Goal: Task Accomplishment & Management: Manage account settings

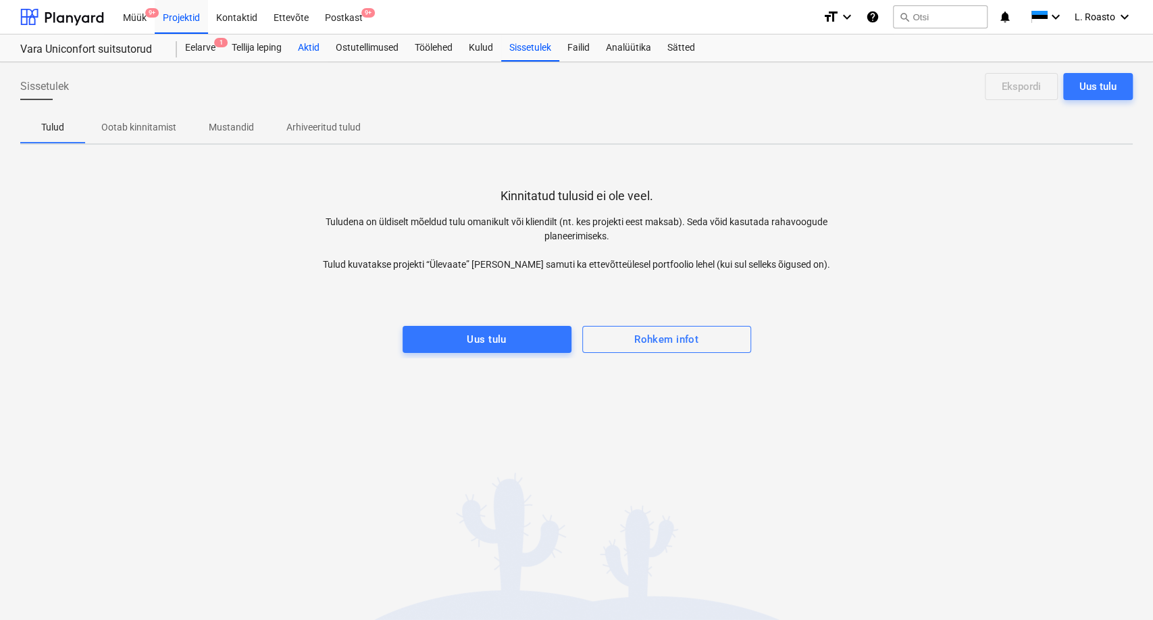
click at [326, 46] on div "Aktid" at bounding box center [309, 47] width 38 height 27
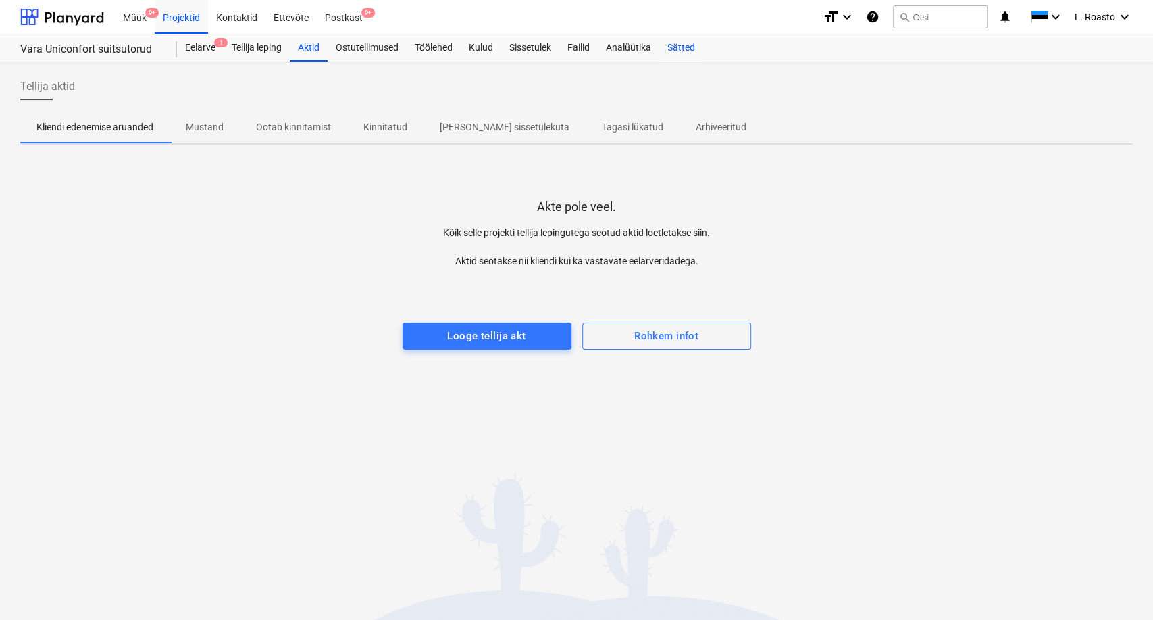
click at [682, 47] on div "Sätted" at bounding box center [681, 47] width 44 height 27
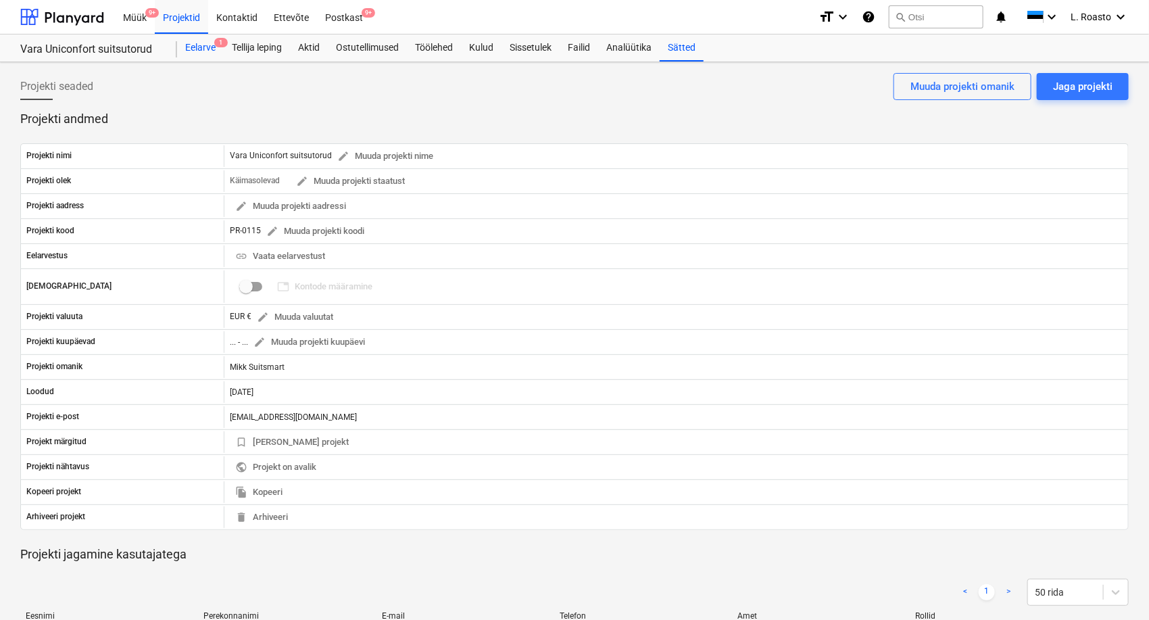
click at [211, 45] on div "Eelarve 1" at bounding box center [200, 47] width 47 height 27
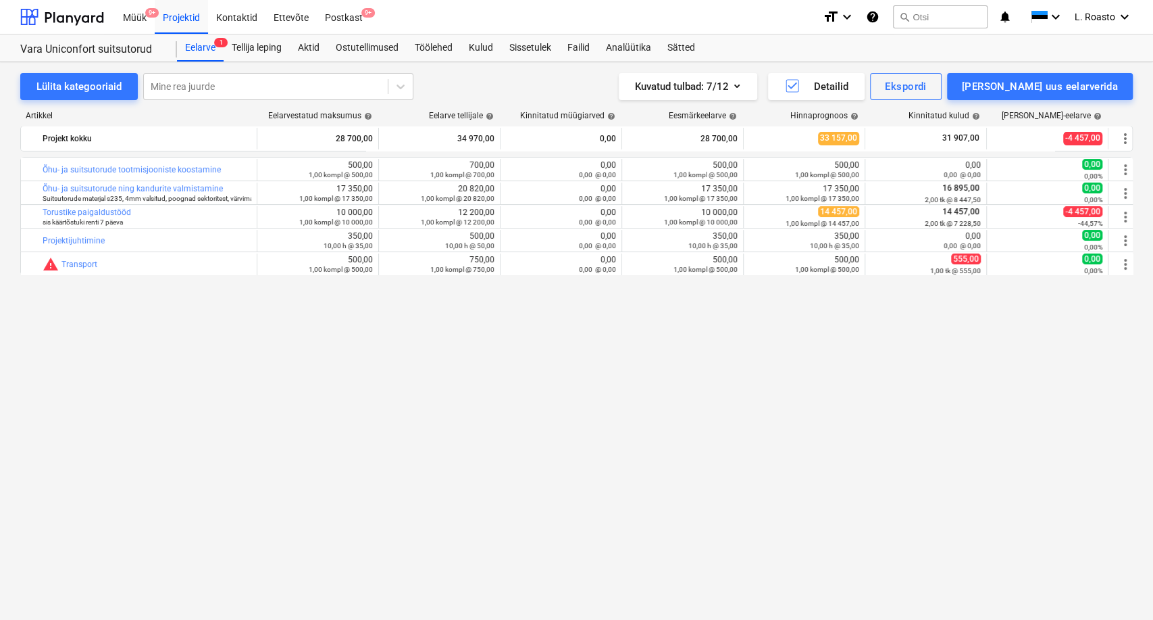
click at [378, 570] on div "Artikkel Eelarvestatud maksumus help Eelarve tellijale help Kinnitatud müügiarv…" at bounding box center [576, 340] width 1113 height 480
click at [171, 11] on div "Projektid" at bounding box center [181, 16] width 53 height 34
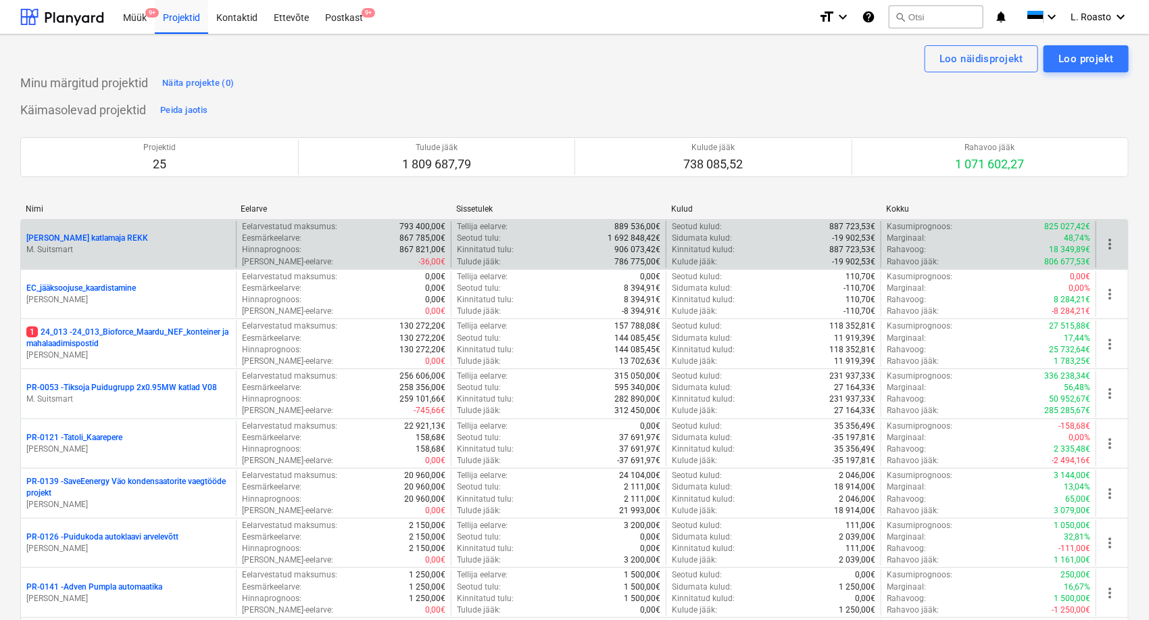
click at [95, 242] on p "[PERSON_NAME] katlamaja REKK" at bounding box center [87, 237] width 122 height 11
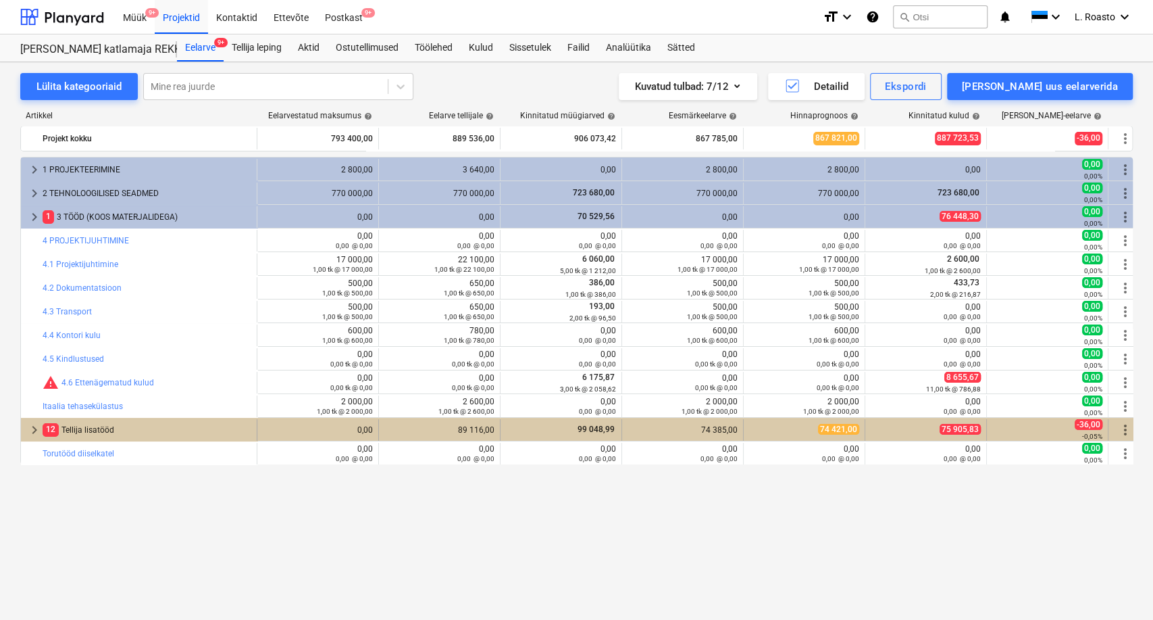
click at [82, 429] on div "12 Tellija lisatööd" at bounding box center [147, 430] width 209 height 22
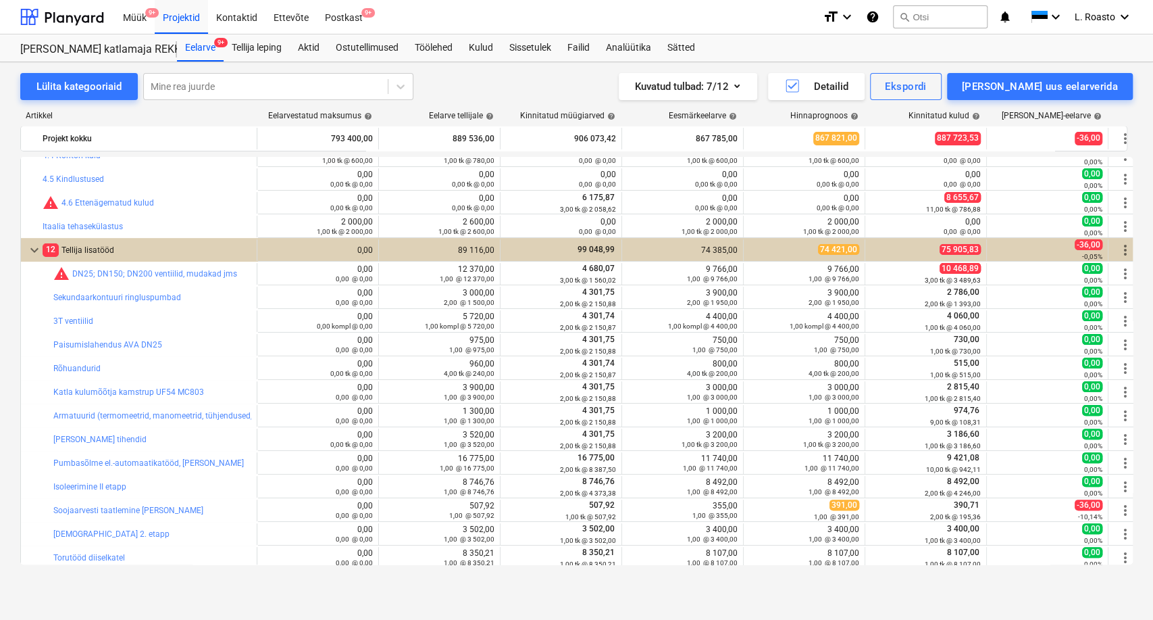
scroll to position [390, 0]
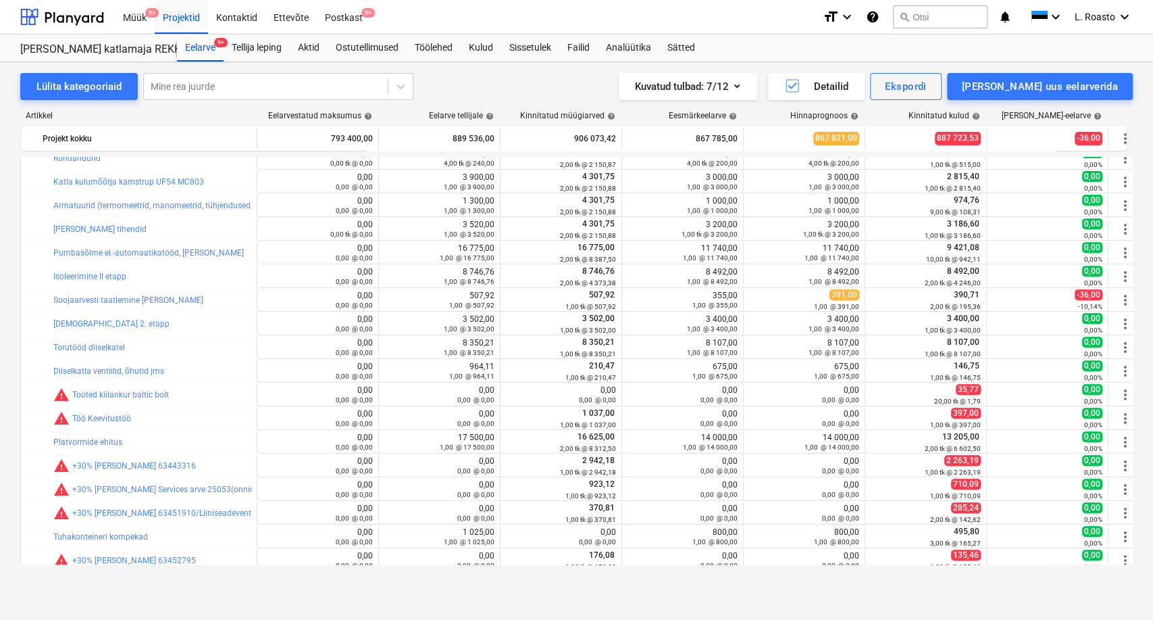
click at [0, 431] on div "Lülita kategooriaid Mine rea juurde Kuvatud tulbad : 7/12 Detailid Ekspordi [PE…" at bounding box center [576, 326] width 1153 height 529
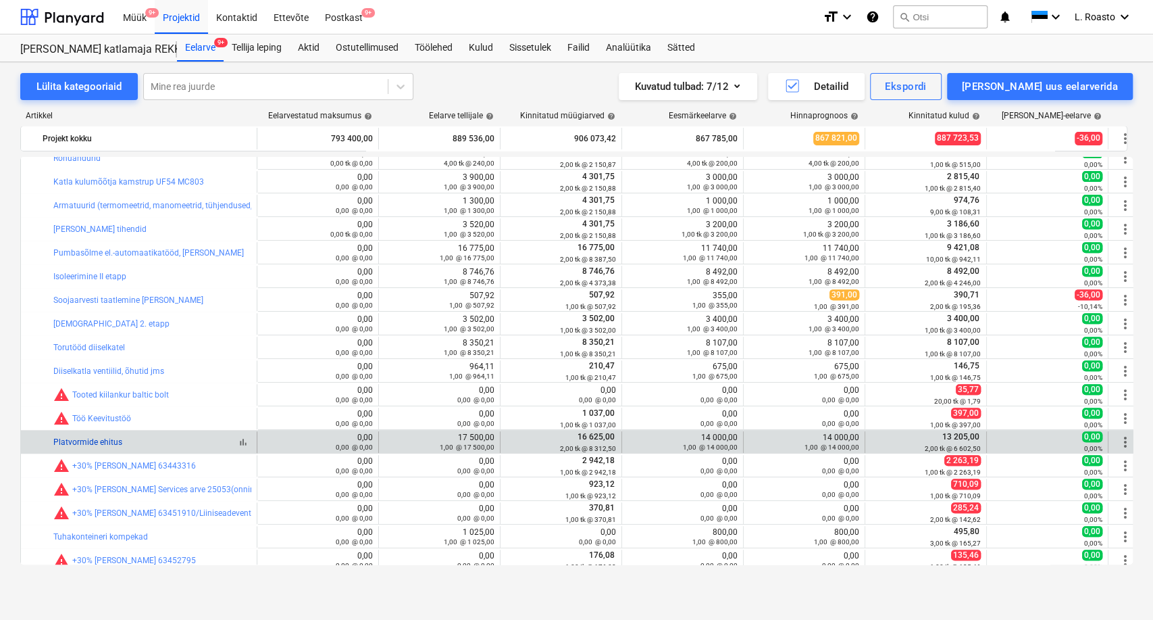
click at [96, 445] on link "Platvormide ehitus" at bounding box center [87, 441] width 69 height 9
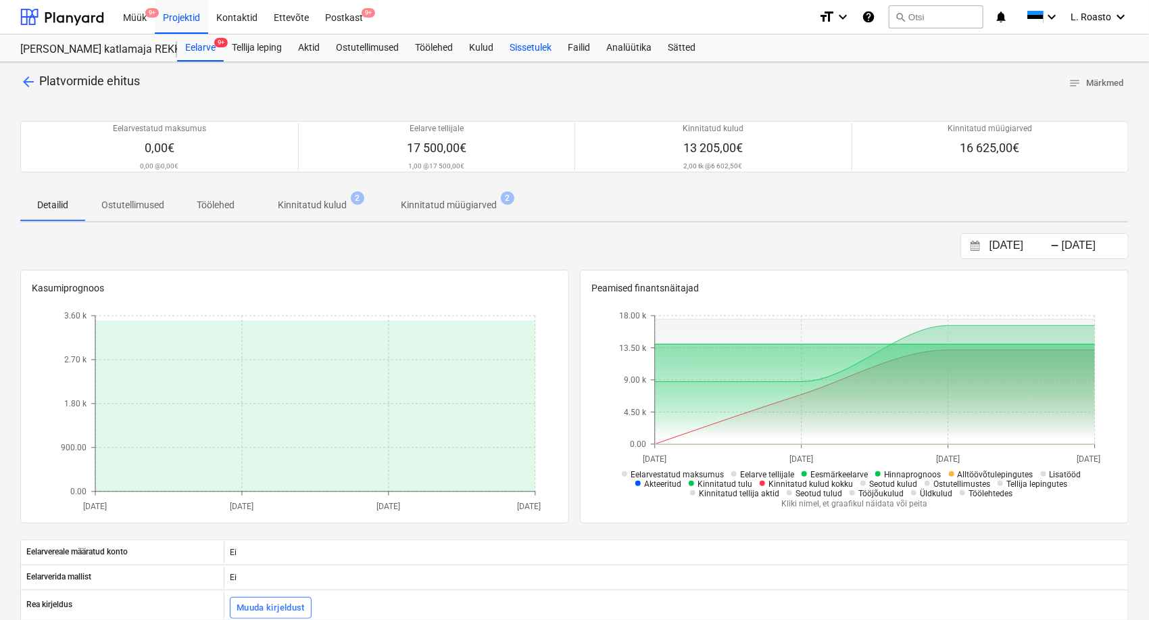
click at [537, 47] on div "Sissetulek" at bounding box center [530, 47] width 58 height 27
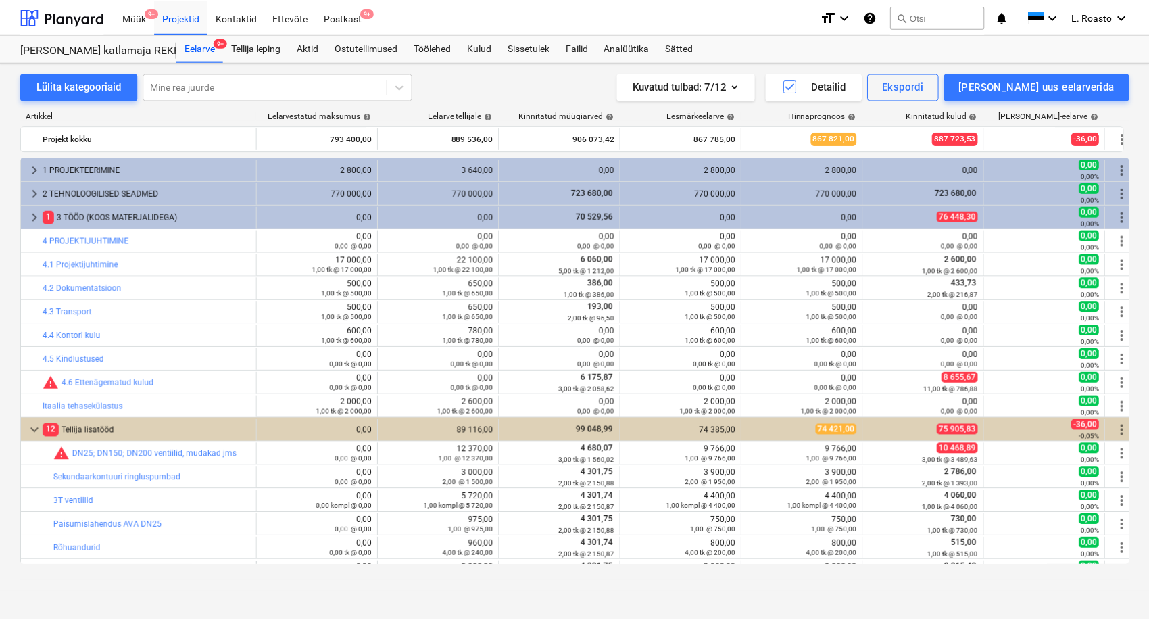
scroll to position [390, 0]
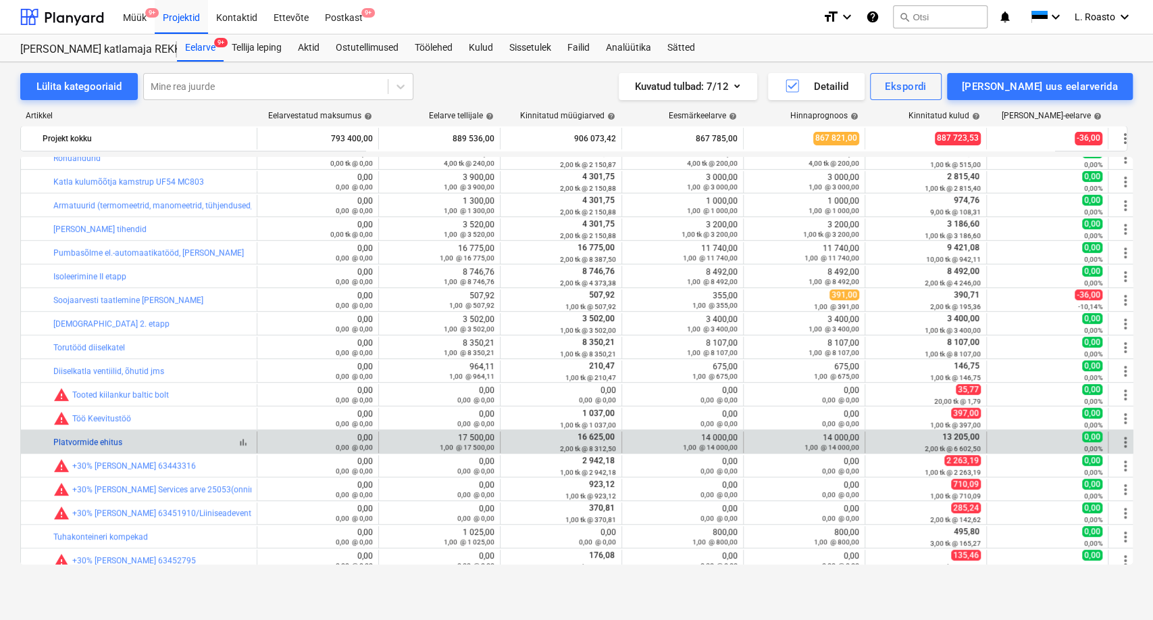
click at [106, 443] on link "Platvormide ehitus" at bounding box center [87, 441] width 69 height 9
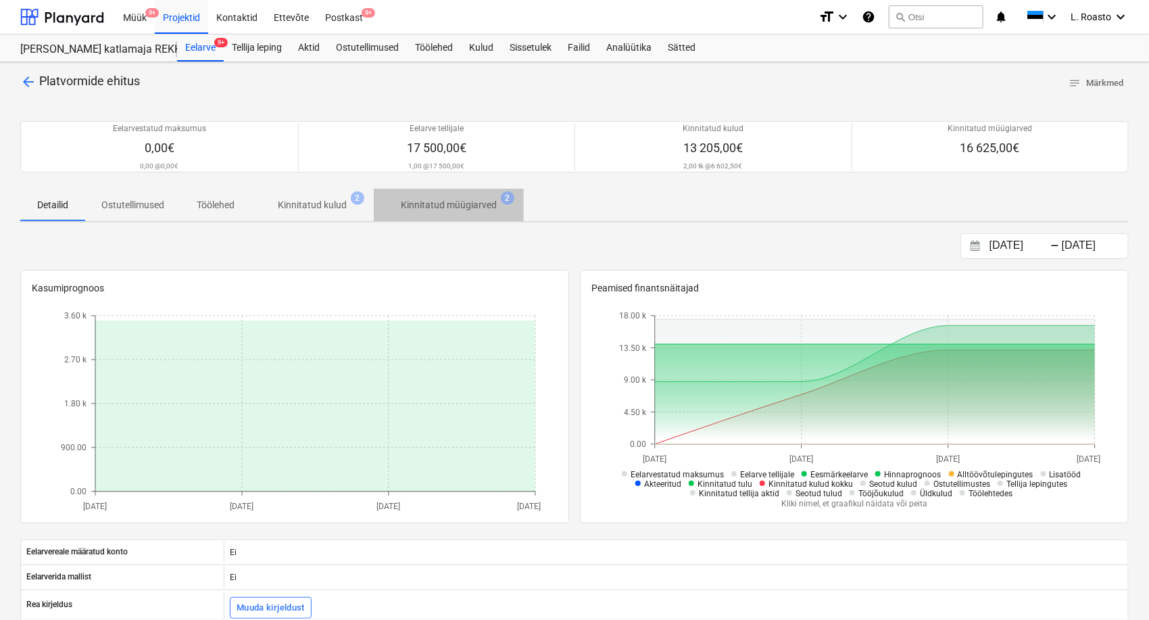
click at [474, 203] on p "Kinnitatud müügiarved" at bounding box center [449, 205] width 96 height 14
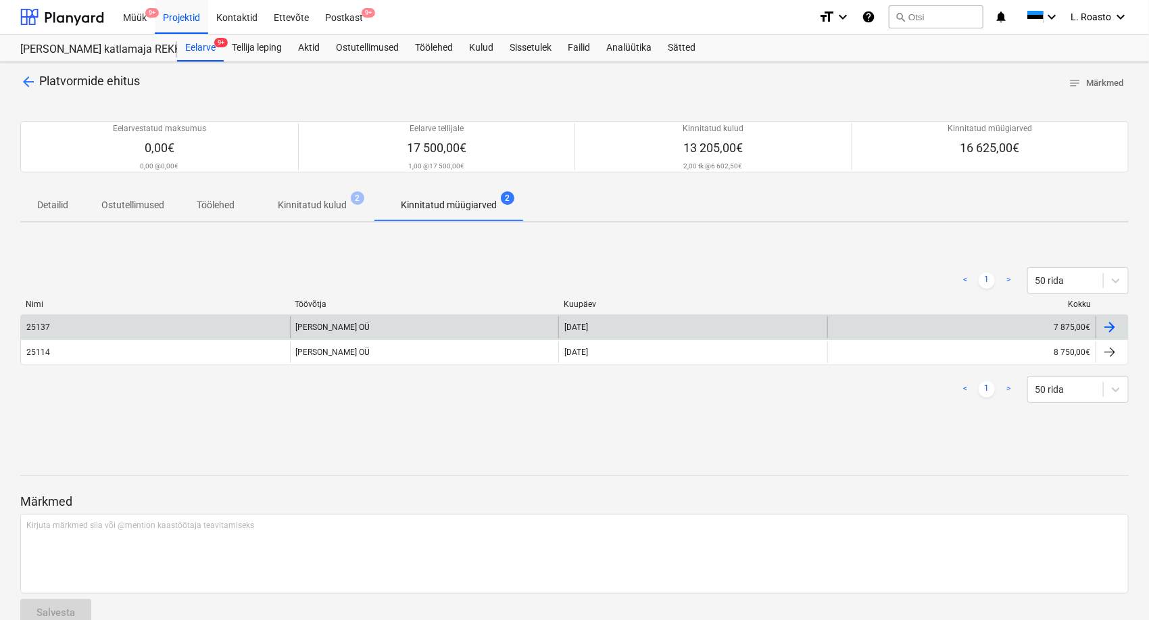
click at [65, 332] on div "25137" at bounding box center [155, 327] width 269 height 22
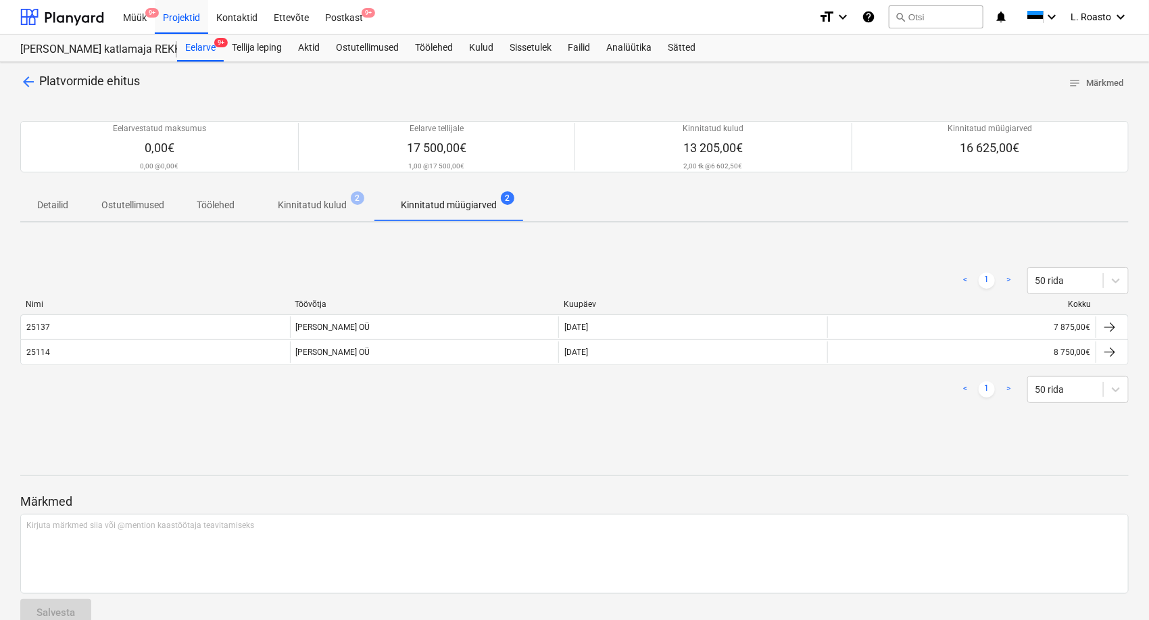
click at [130, 398] on div "< 1 > 50 rida" at bounding box center [574, 389] width 1108 height 27
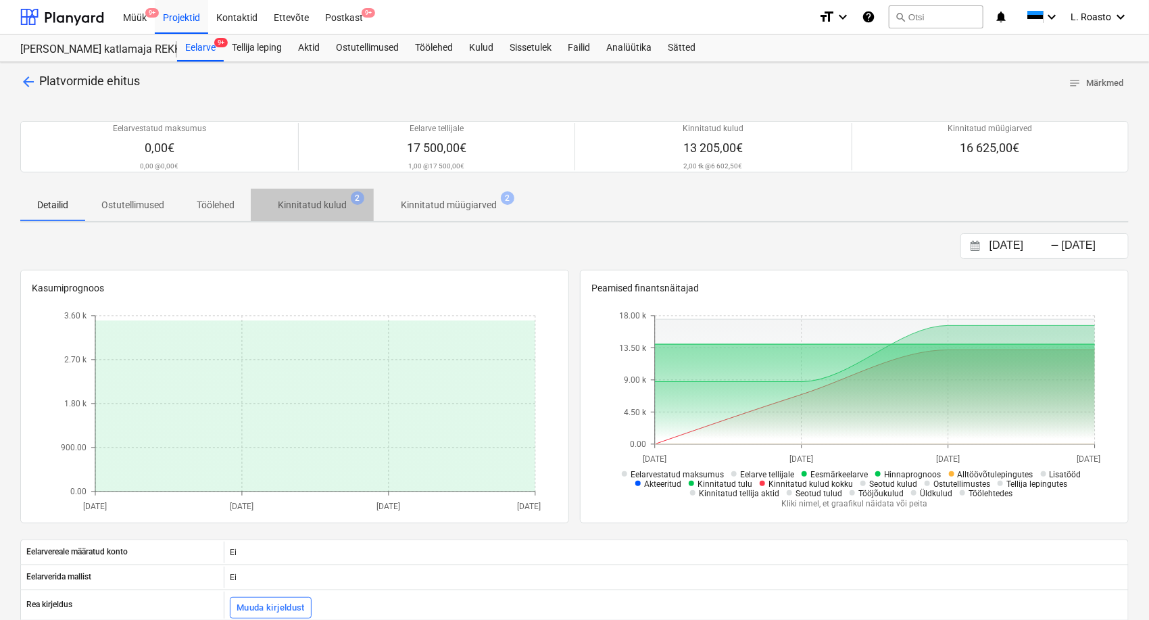
click at [327, 210] on p "Kinnitatud kulud" at bounding box center [312, 205] width 69 height 14
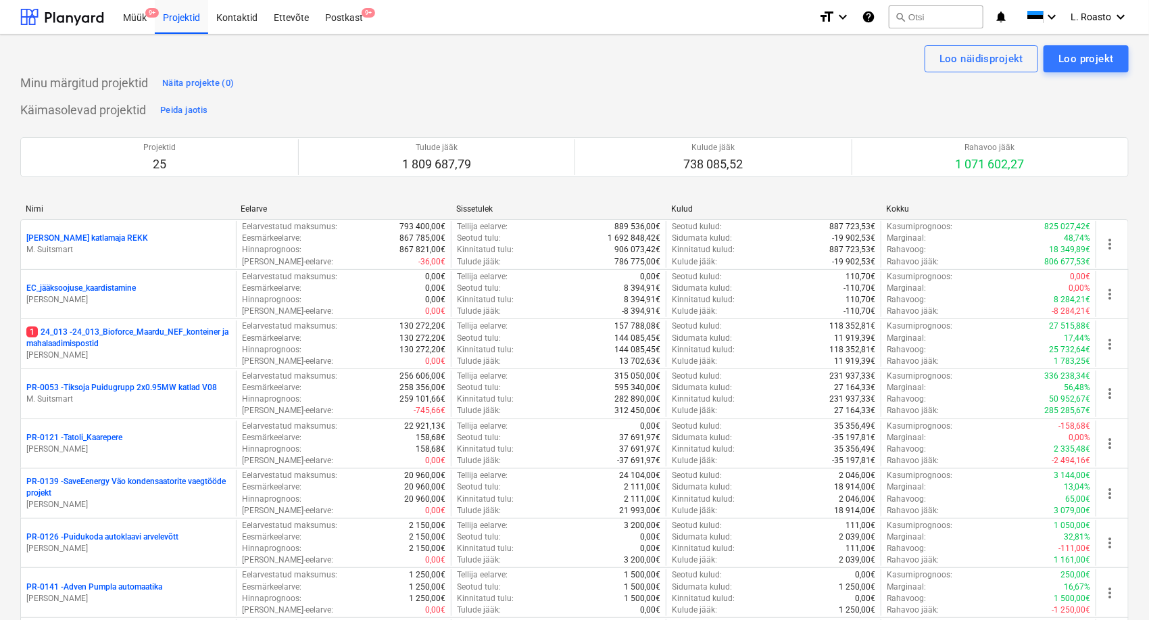
click at [920, 13] on div "Märkmete laadimine ebaõnnestus" at bounding box center [891, 14] width 162 height 16
click at [946, 14] on div "Märkmete laadimine ebaõnnestus" at bounding box center [891, 14] width 162 height 16
drag, startPoint x: 946, startPoint y: 14, endPoint x: 954, endPoint y: -26, distance: 41.3
click at [954, 0] on html "Müük 9+ Projektid Kontaktid Ettevõte Postkast 9+ format_size keyboard_arrow_dow…" at bounding box center [574, 310] width 1149 height 620
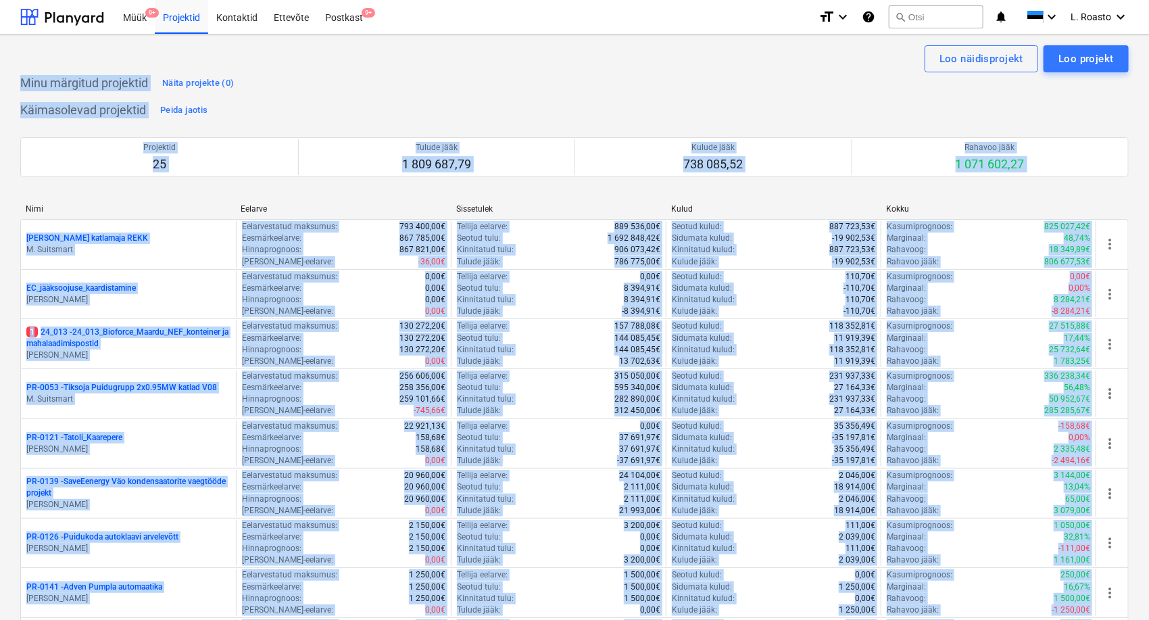
click at [926, 22] on div "Märkmete laadimine ebaõnnestus" at bounding box center [891, 14] width 162 height 16
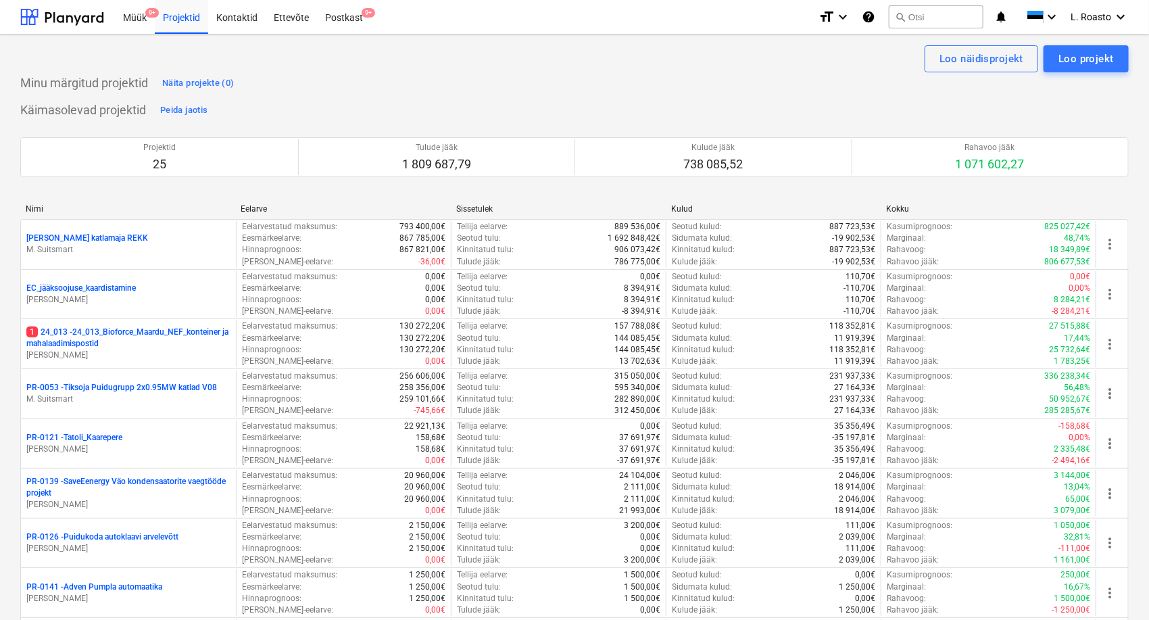
drag, startPoint x: 926, startPoint y: 22, endPoint x: 922, endPoint y: -20, distance: 42.0
click at [922, 0] on html "Müük 9+ Projektid Kontaktid Ettevõte Postkast 9+ format_size keyboard_arrow_dow…" at bounding box center [574, 310] width 1149 height 620
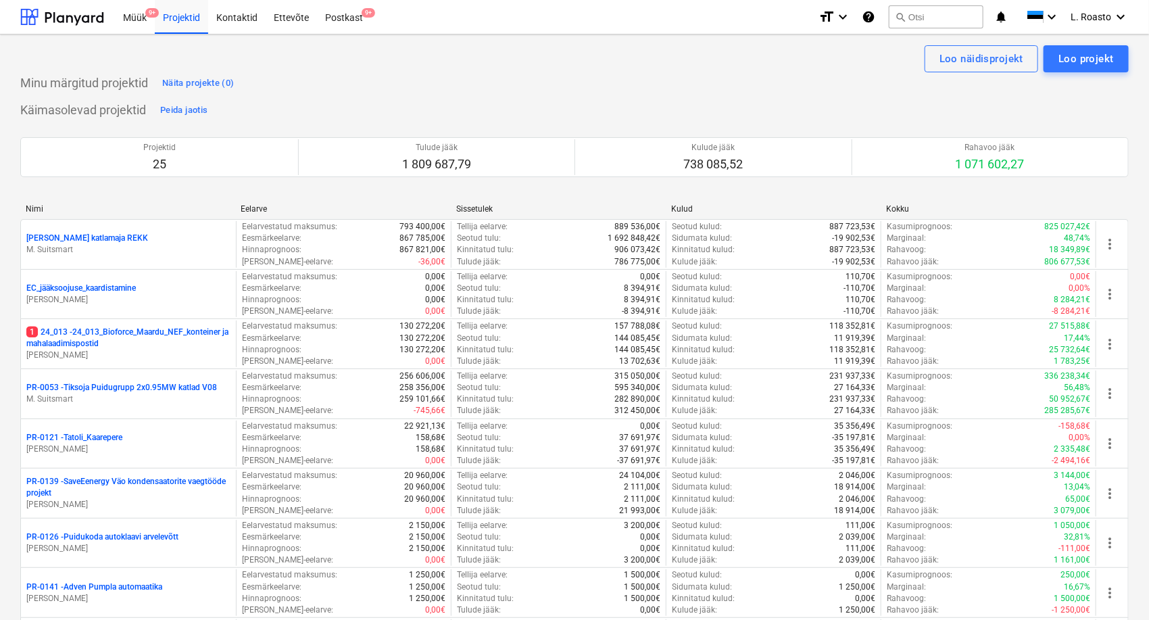
scroll to position [673, 0]
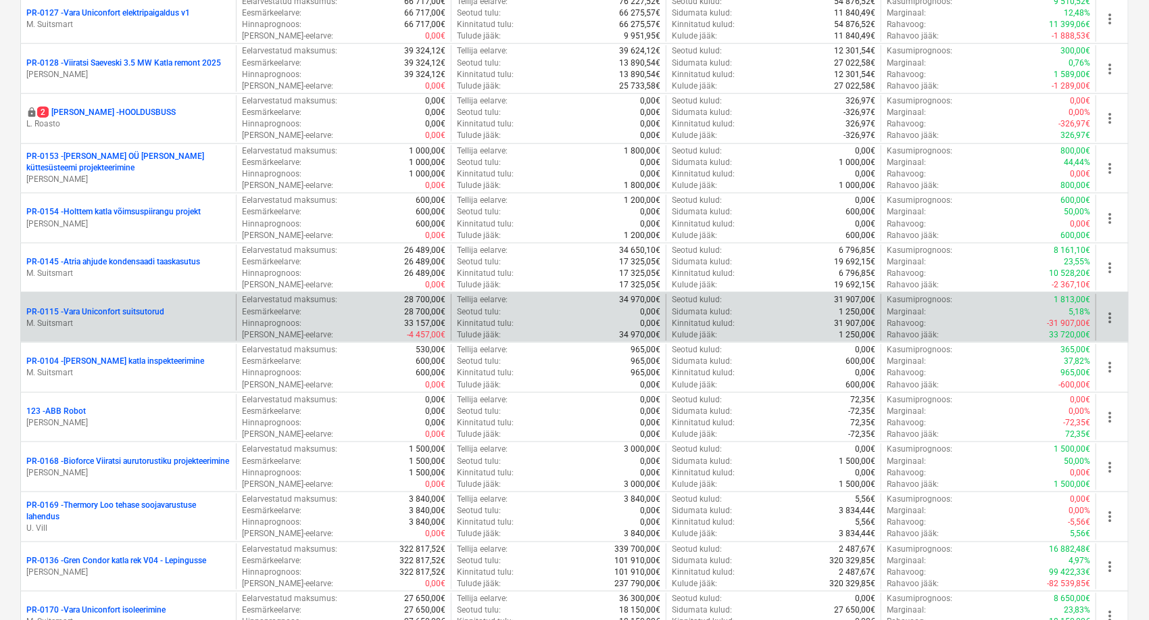
click at [103, 310] on p "PR-0115 - Vara Uniconfort suitsutorud" at bounding box center [95, 311] width 138 height 11
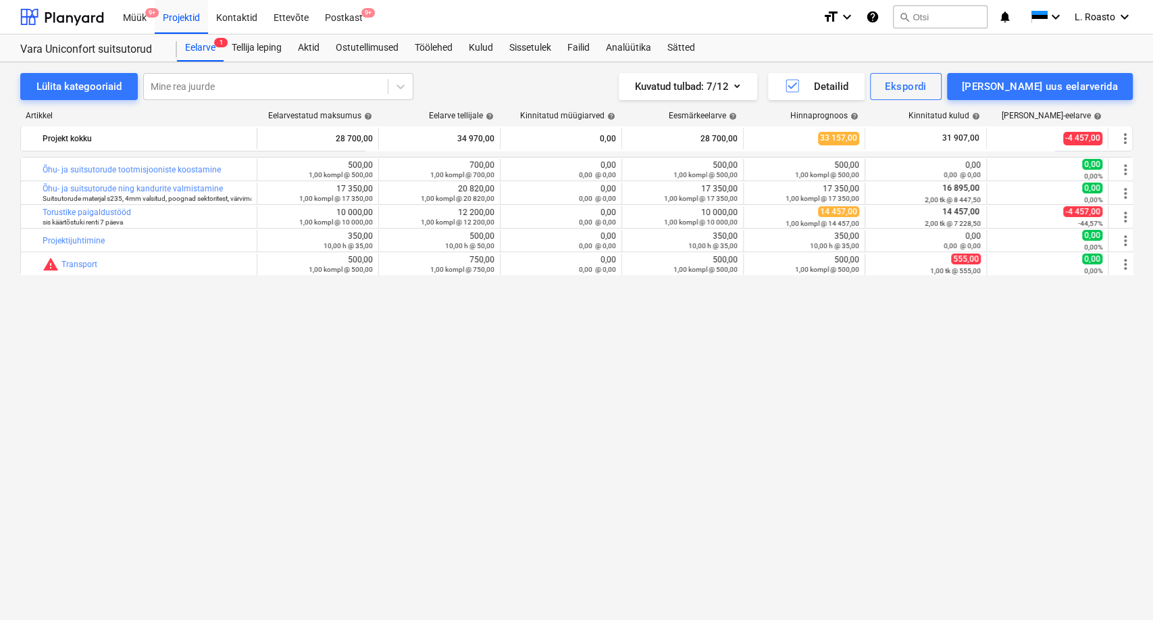
click at [179, 420] on div "bar_chart Õhu- ja suitsutorude tootmisjooniste koostamine edit 500,00 1,00 komp…" at bounding box center [576, 360] width 1113 height 407
click at [116, 432] on div "bar_chart Õhu- ja suitsutorude tootmisjooniste koostamine edit 500,00 1,00 komp…" at bounding box center [576, 360] width 1113 height 407
click at [61, 395] on div "bar_chart Õhu- ja suitsutorude tootmisjooniste koostamine edit 500,00 1,00 komp…" at bounding box center [576, 360] width 1113 height 407
click at [86, 423] on div "bar_chart Õhu- ja suitsutorude tootmisjooniste koostamine edit 500,00 1,00 komp…" at bounding box center [576, 360] width 1113 height 407
click at [913, 403] on div "bar_chart Õhu- ja suitsutorude tootmisjooniste koostamine edit 500,00 1,00 komp…" at bounding box center [576, 360] width 1113 height 407
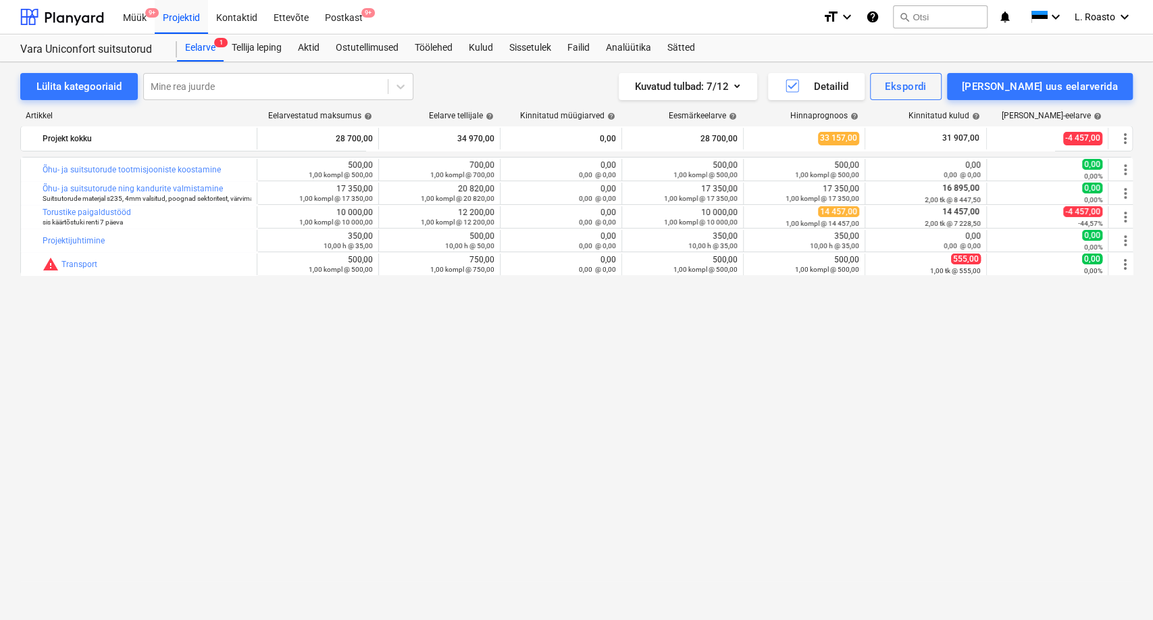
click at [168, 428] on div "bar_chart Õhu- ja suitsutorude tootmisjooniste koostamine edit 500,00 1,00 komp…" at bounding box center [576, 360] width 1113 height 407
click at [454, 507] on div "bar_chart Õhu- ja suitsutorude tootmisjooniste koostamine edit 500,00 1,00 komp…" at bounding box center [576, 360] width 1113 height 407
click at [688, 46] on div "Sätted" at bounding box center [681, 47] width 44 height 27
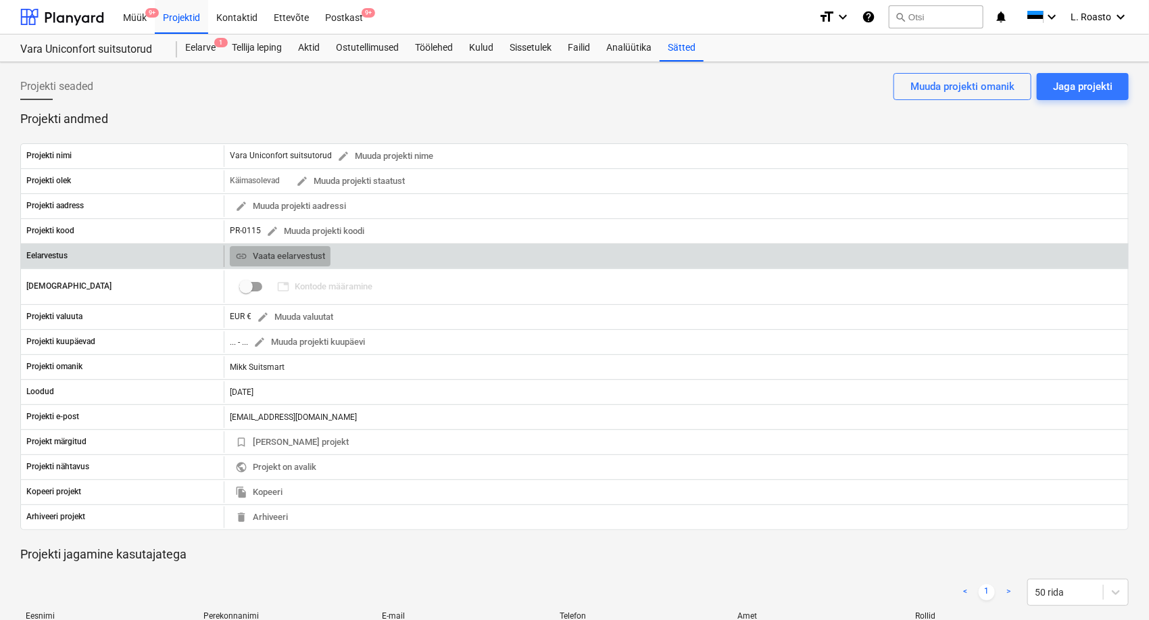
click at [293, 249] on span "link Vaata eelarvestust" at bounding box center [280, 257] width 90 height 16
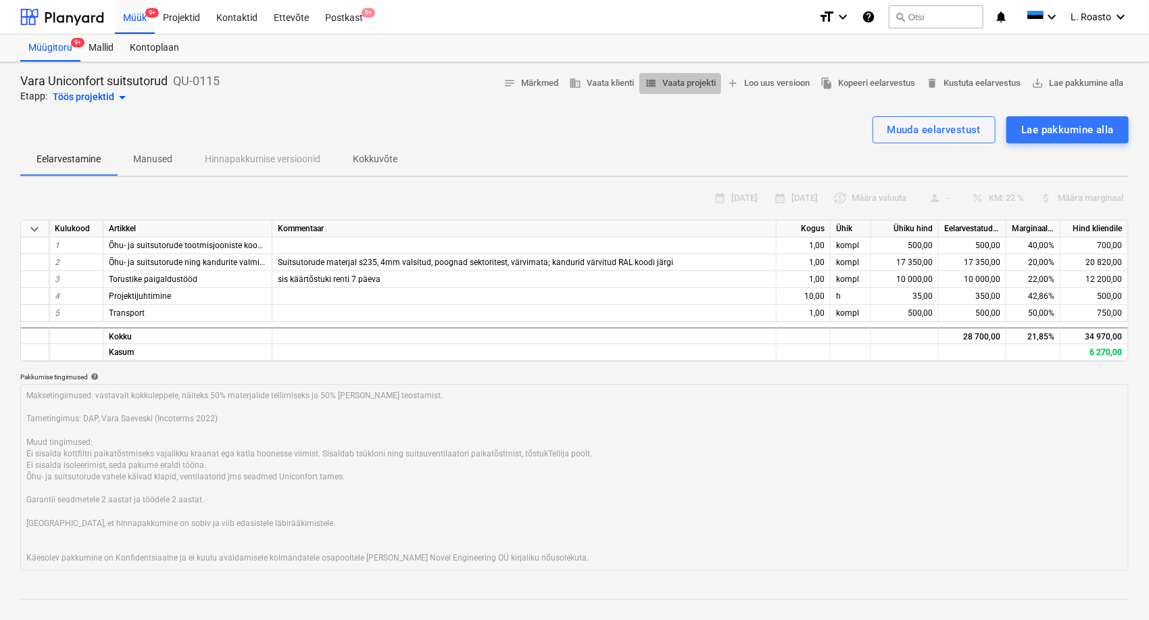
click at [677, 82] on span "view_list Vaata projekti" at bounding box center [680, 84] width 71 height 16
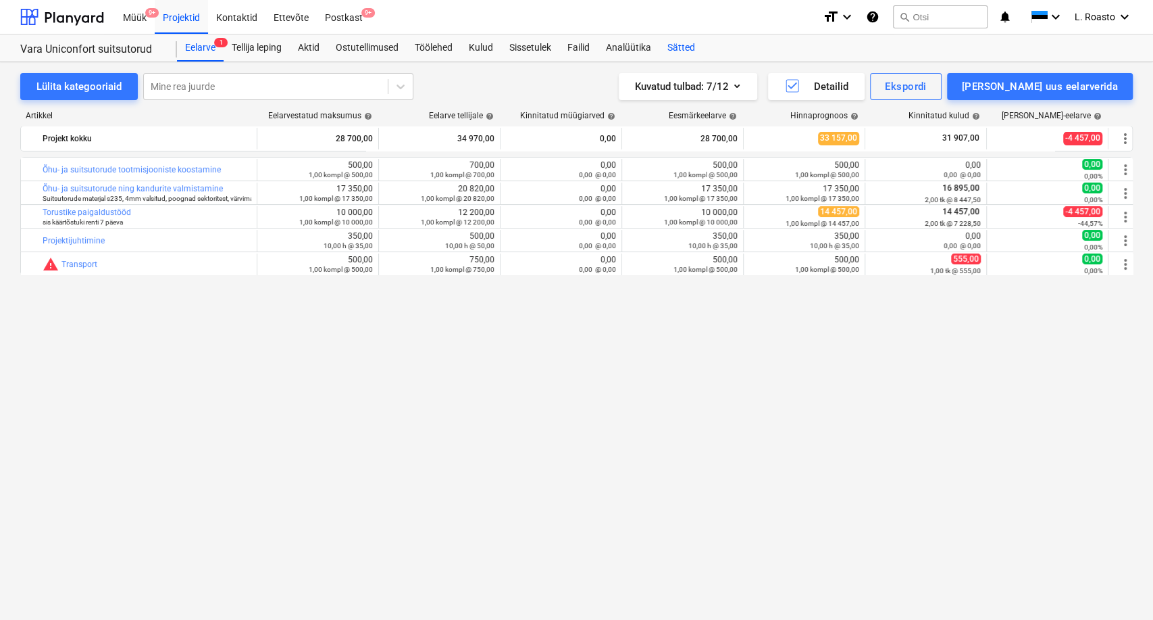
click at [673, 45] on div "Sätted" at bounding box center [681, 47] width 44 height 27
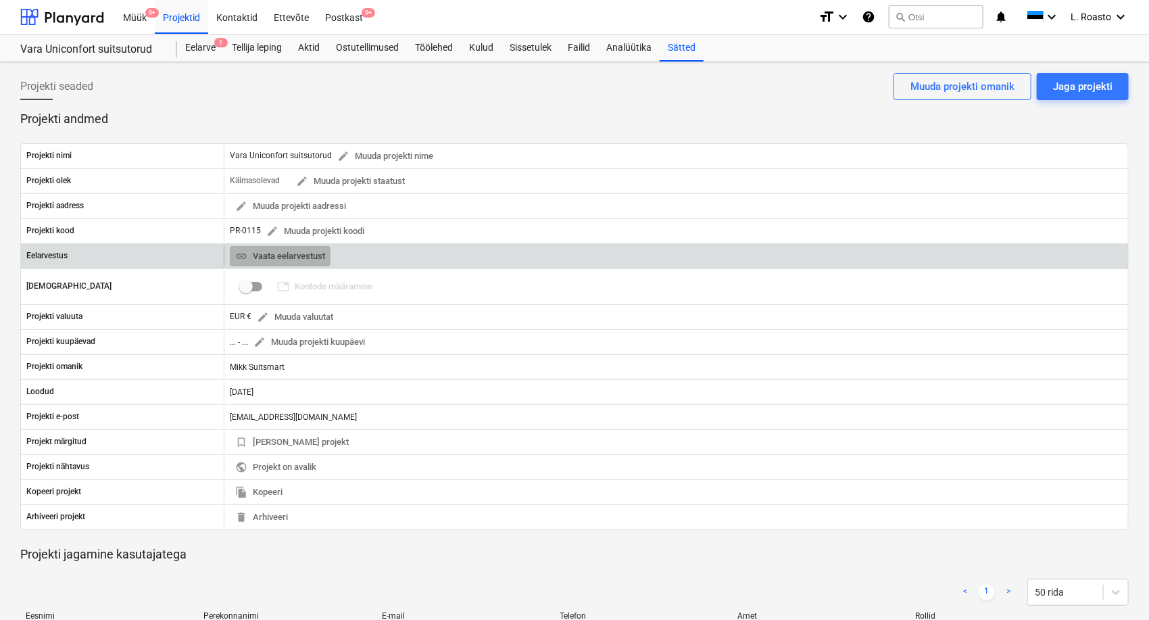
click at [264, 249] on span "link Vaata eelarvestust" at bounding box center [280, 257] width 90 height 16
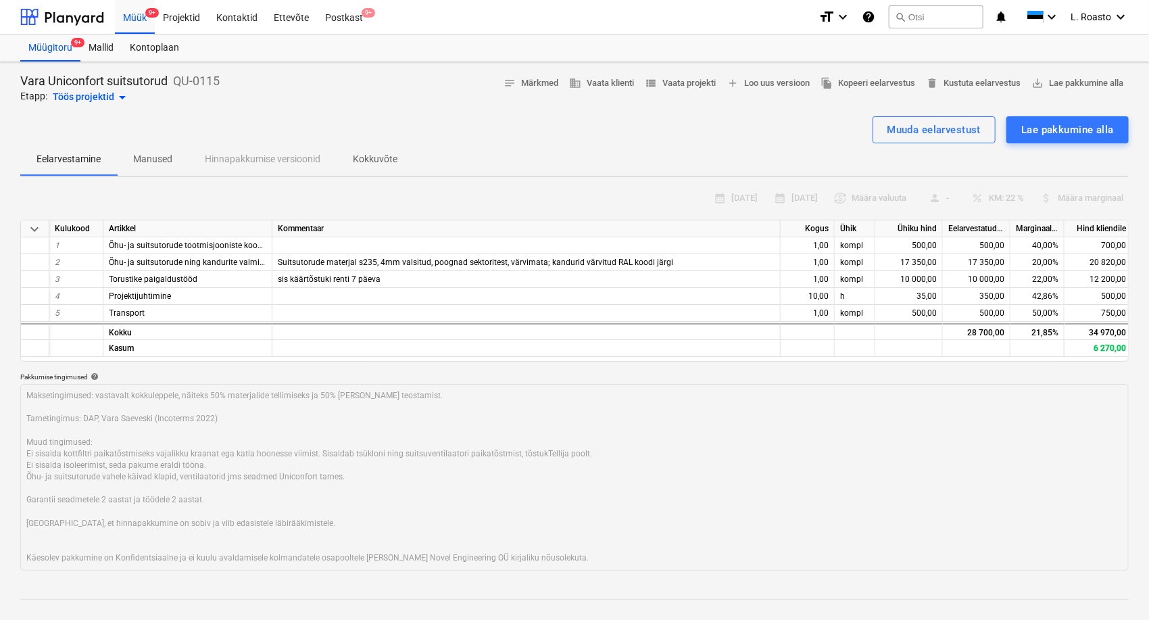
type textarea "x"
click at [378, 156] on p "Kokkuvõte" at bounding box center [375, 159] width 45 height 14
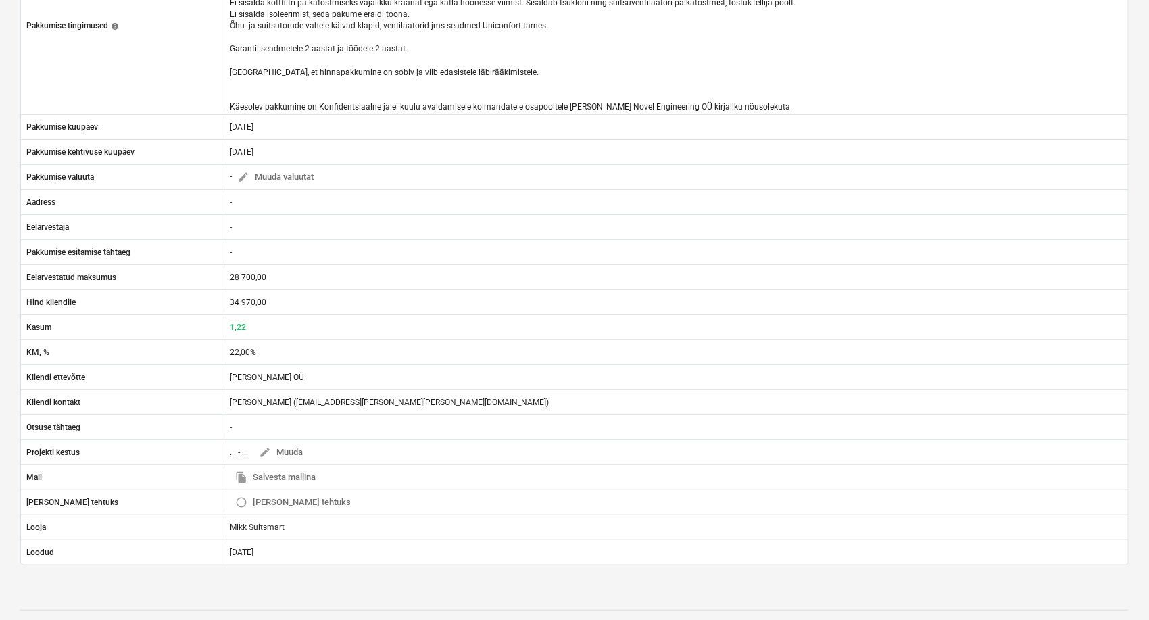
scroll to position [353, 0]
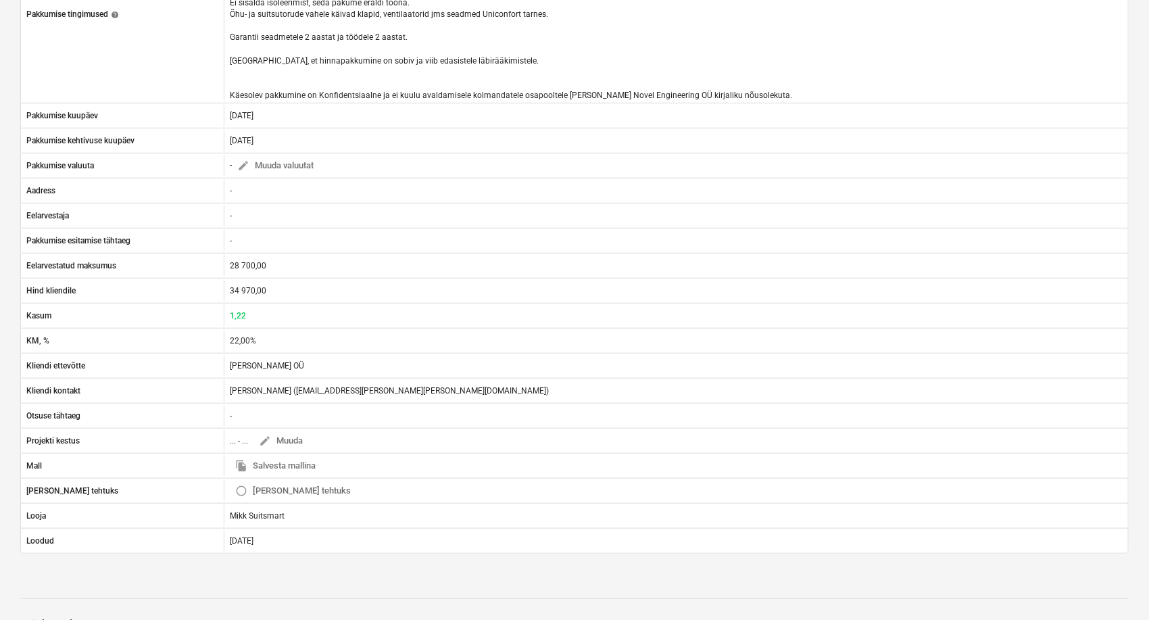
click at [197, 584] on div at bounding box center [574, 585] width 1108 height 11
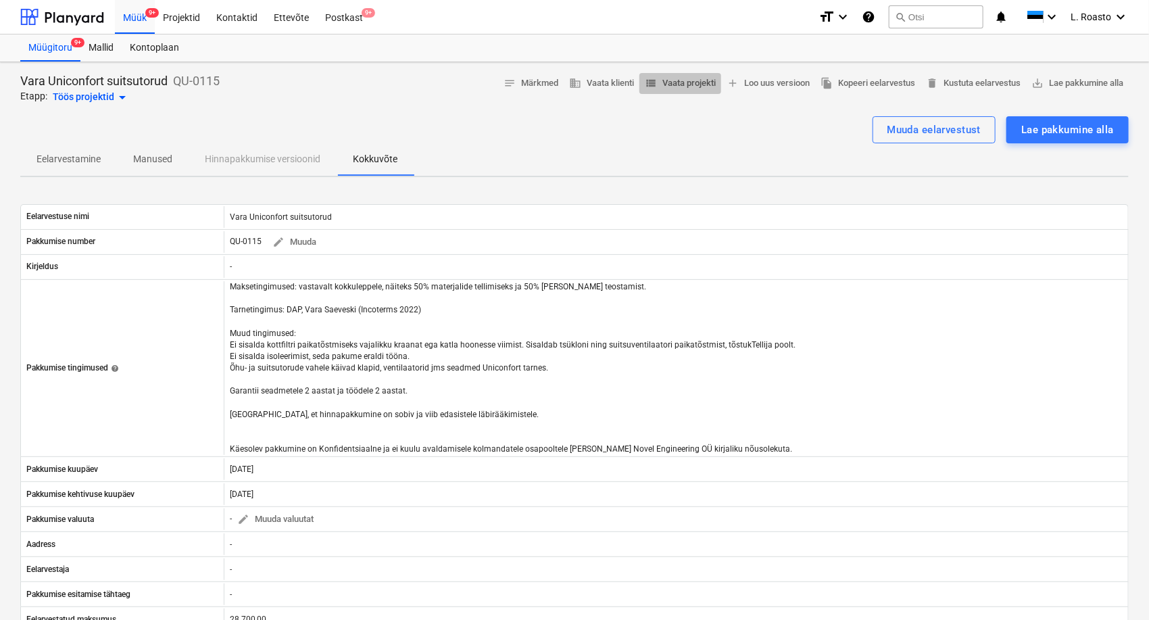
click at [696, 81] on span "view_list Vaata projekti" at bounding box center [680, 84] width 71 height 16
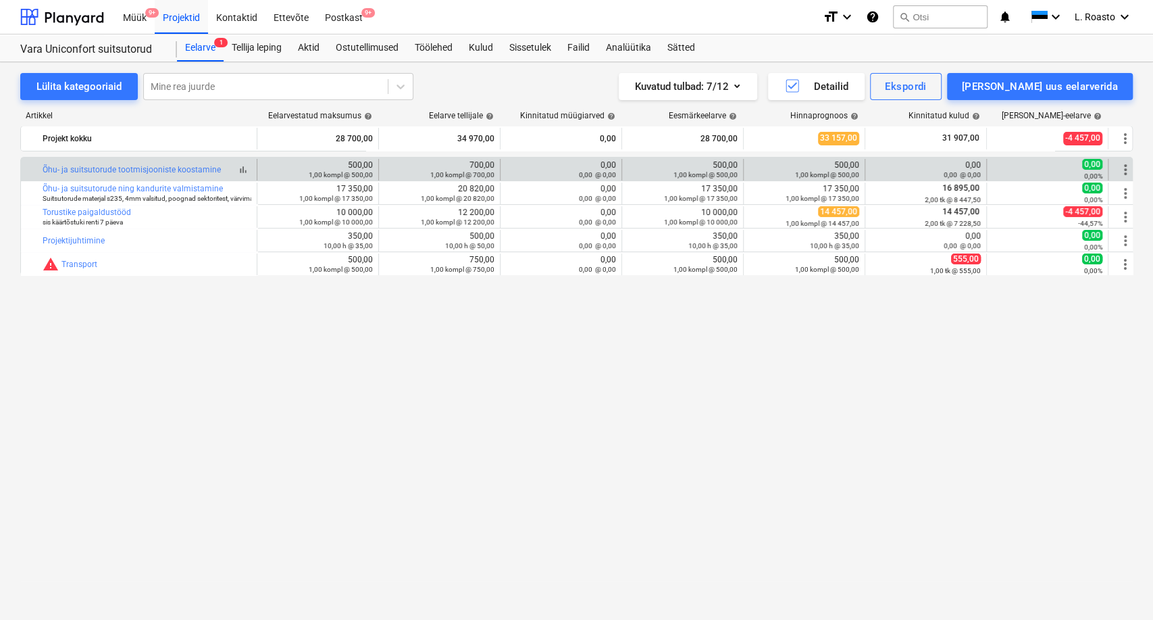
drag, startPoint x: 226, startPoint y: 171, endPoint x: 227, endPoint y: 164, distance: 6.9
copy div "bar_chart Õhu- ja suitsutorude tootmisjooniste koostamine"
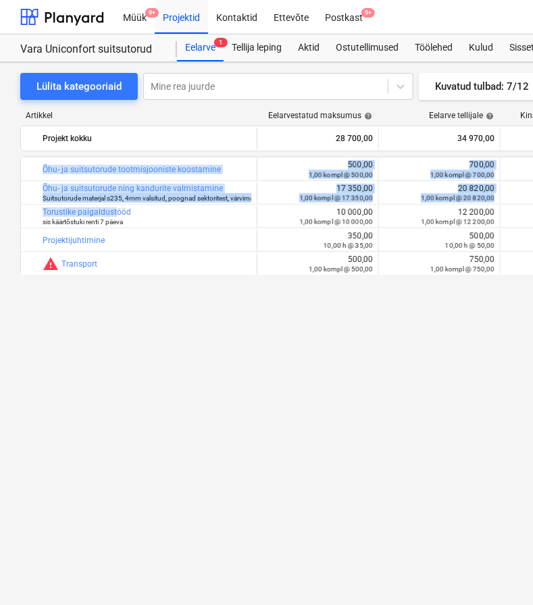
drag, startPoint x: 40, startPoint y: 188, endPoint x: 109, endPoint y: 203, distance: 71.2
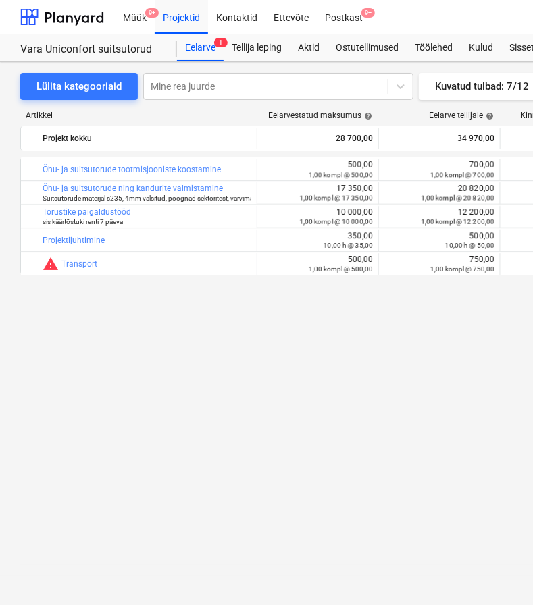
click at [159, 326] on div "bar_chart Õhu- ja suitsutorude tootmisjooniste koostamine edit 500,00 1,00 komp…" at bounding box center [462, 353] width 884 height 393
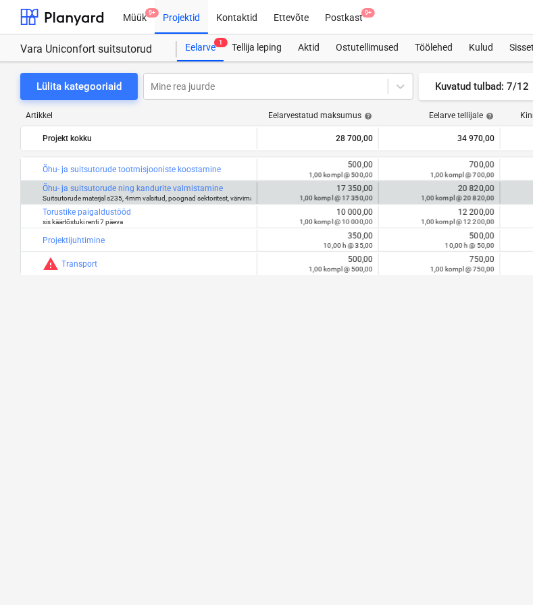
drag, startPoint x: 225, startPoint y: 186, endPoint x: 39, endPoint y: 187, distance: 185.8
click at [39, 187] on div "bar_chart Õhu- ja suitsutorude ning kandurite valmistamine Suitsutorude materja…" at bounding box center [139, 193] width 236 height 22
copy div "bar_chart Õhu- ja suitsutorude ning kandurite valmistamine"
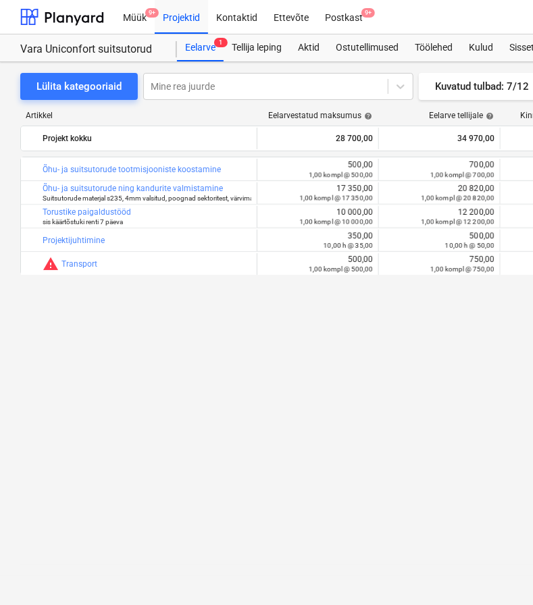
click at [268, 377] on div "bar_chart Õhu- ja suitsutorude tootmisjooniste koostamine edit 500,00 1,00 komp…" at bounding box center [462, 353] width 884 height 393
click at [173, 326] on div "bar_chart Õhu- ja suitsutorude tootmisjooniste koostamine edit 500,00 1,00 komp…" at bounding box center [462, 353] width 884 height 393
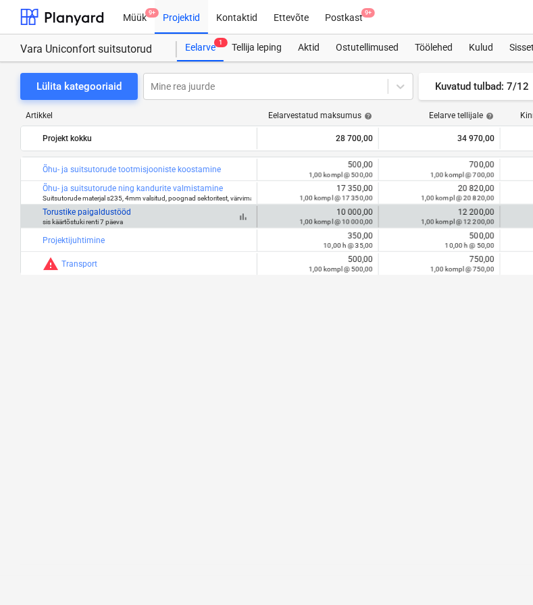
drag, startPoint x: 132, startPoint y: 212, endPoint x: 43, endPoint y: 212, distance: 88.5
click at [43, 212] on div "bar_chart Torustike paigaldustööd sis käärtõstuki renti 7 päeva" at bounding box center [147, 216] width 209 height 19
copy link "Torustike paigaldustööd"
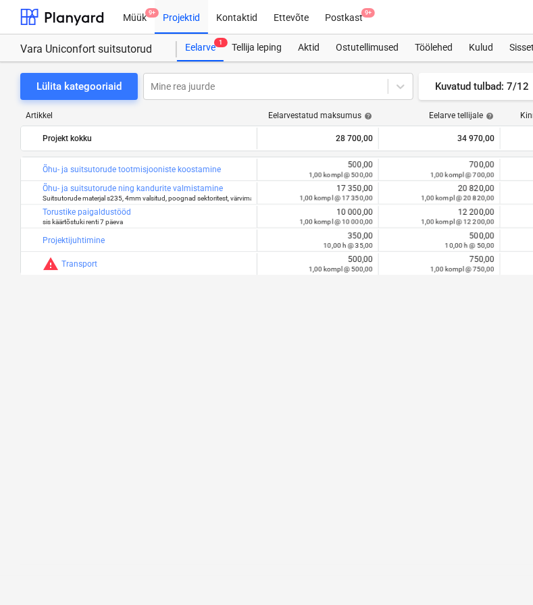
click at [341, 362] on div "bar_chart Õhu- ja suitsutorude tootmisjooniste koostamine edit 500,00 1,00 komp…" at bounding box center [462, 353] width 884 height 393
click at [205, 370] on div "bar_chart Õhu- ja suitsutorude tootmisjooniste koostamine edit 500,00 1,00 komp…" at bounding box center [462, 353] width 884 height 393
click at [293, 413] on div "bar_chart Õhu- ja suitsutorude tootmisjooniste koostamine edit 500,00 1,00 komp…" at bounding box center [462, 353] width 884 height 393
click at [309, 396] on div "bar_chart Õhu- ja suitsutorude tootmisjooniste koostamine edit 500,00 1,00 komp…" at bounding box center [462, 353] width 884 height 393
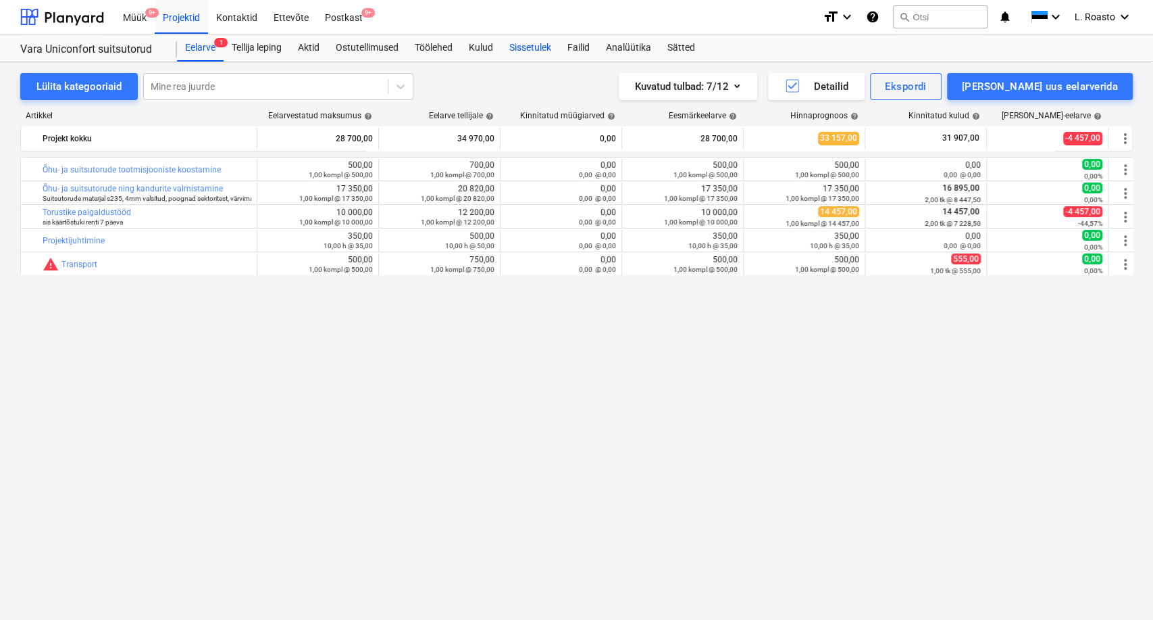
click at [537, 53] on div "Sissetulek" at bounding box center [530, 47] width 58 height 27
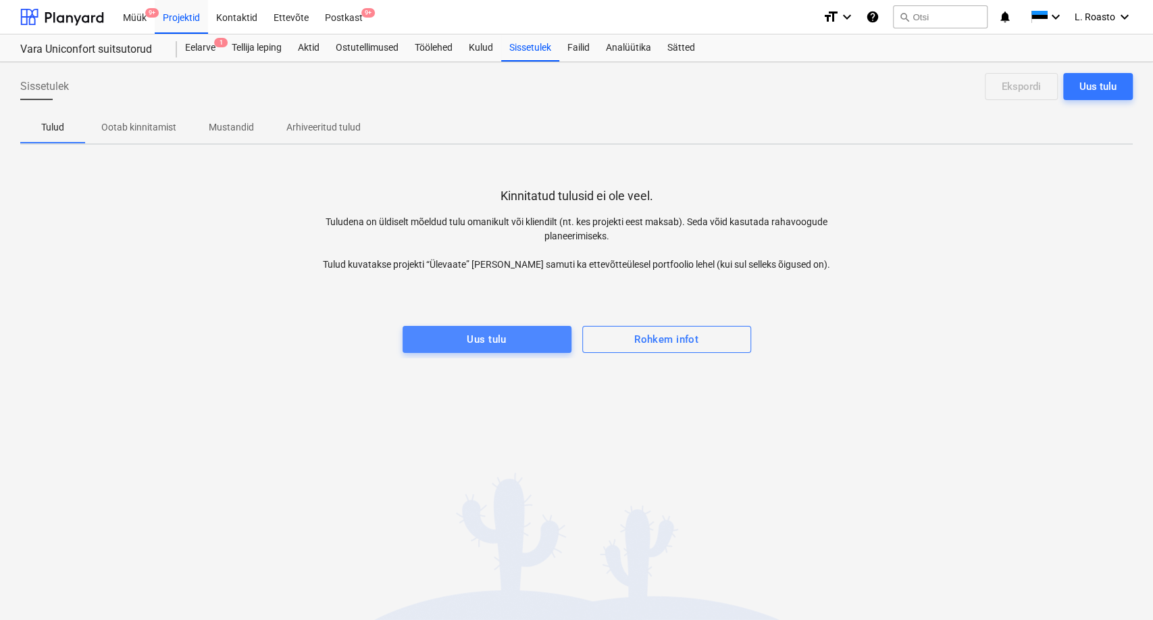
click at [517, 331] on span "Uus tulu" at bounding box center [487, 339] width 139 height 18
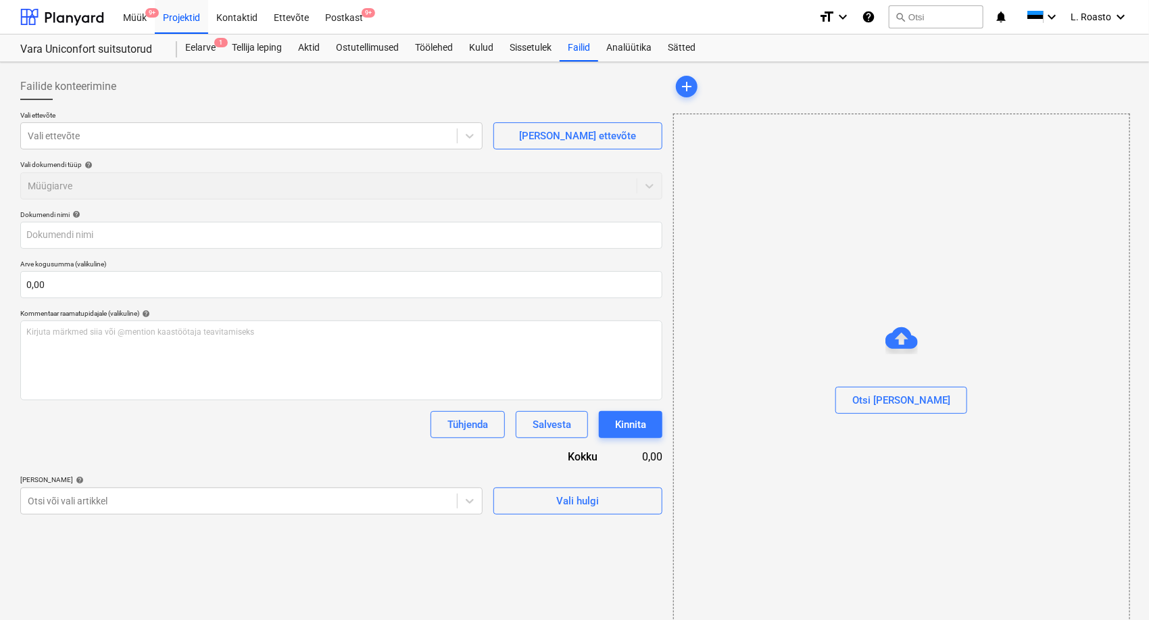
click at [374, 87] on div "Failide konteerimine" at bounding box center [341, 86] width 642 height 27
click at [908, 395] on div "Otsi [PERSON_NAME]" at bounding box center [901, 400] width 98 height 18
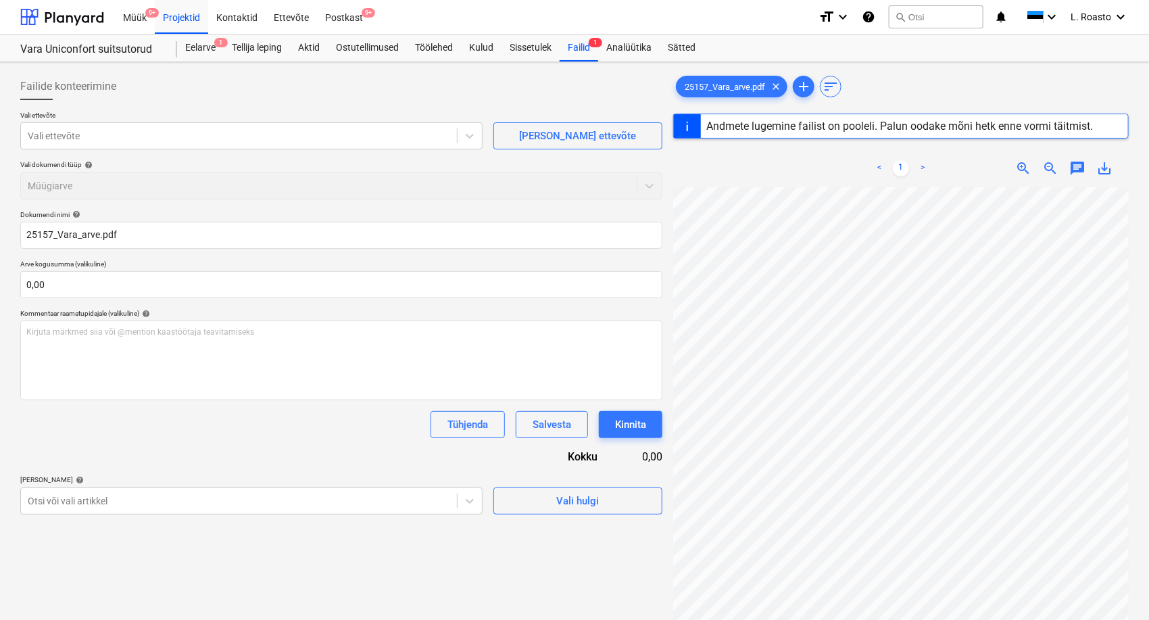
type input "25157"
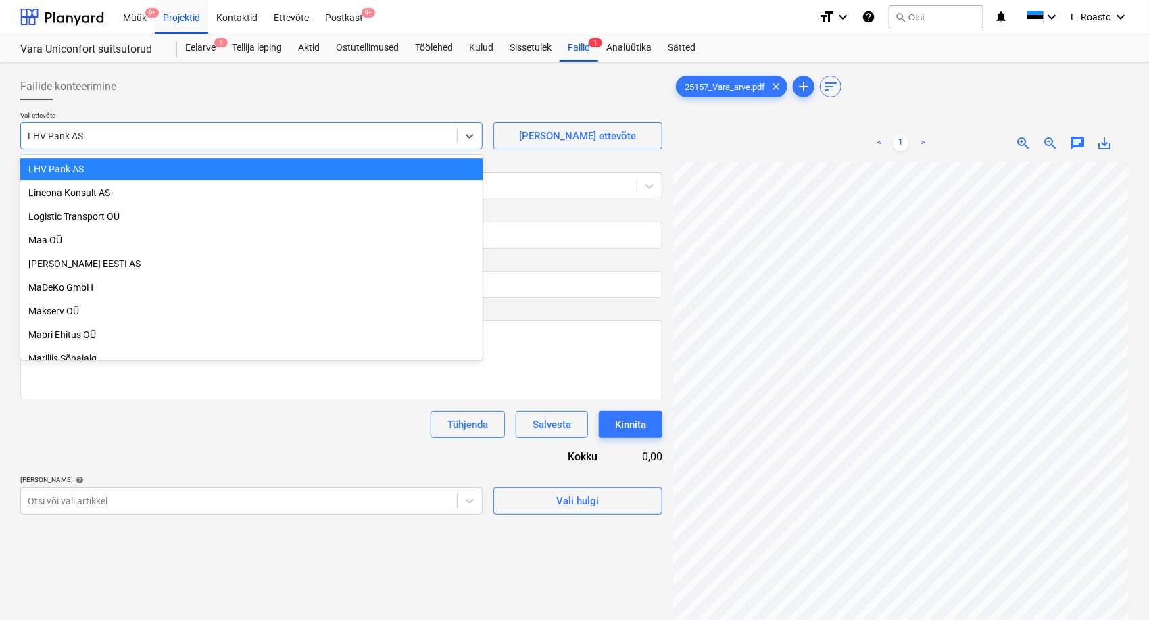
click at [251, 136] on div at bounding box center [239, 136] width 422 height 14
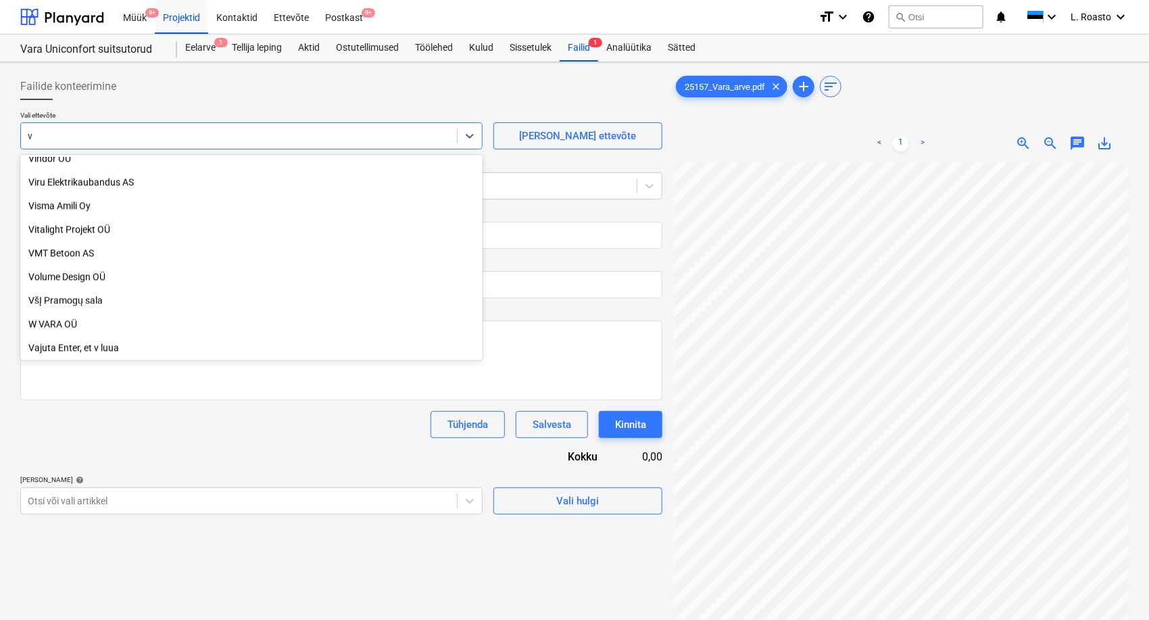
scroll to position [1570, 0]
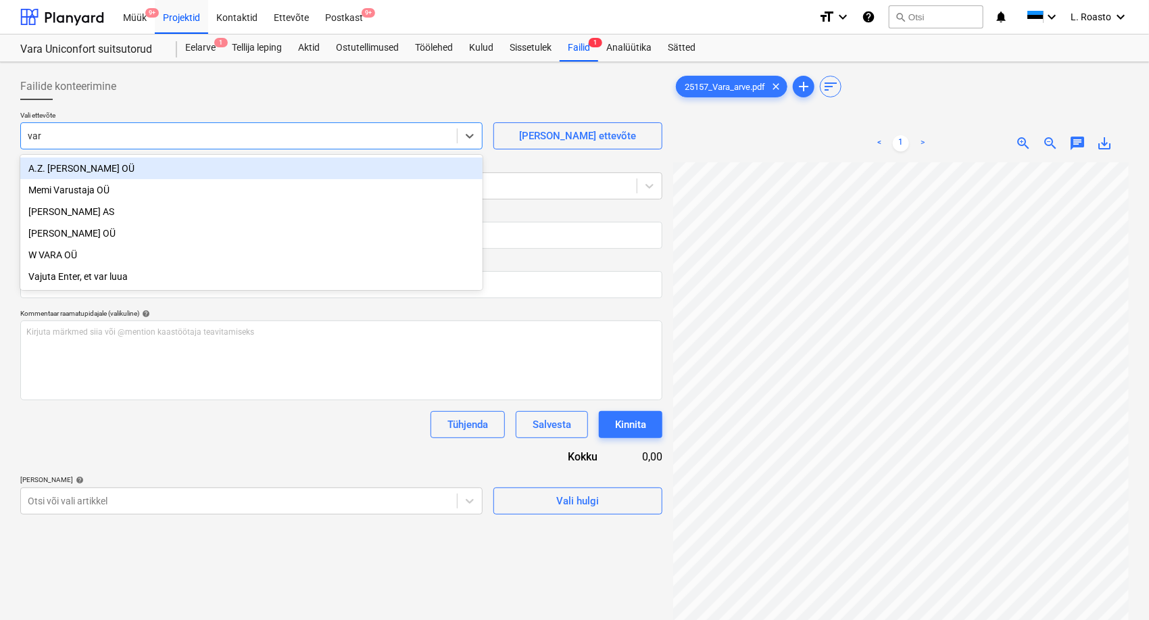
type input "vara"
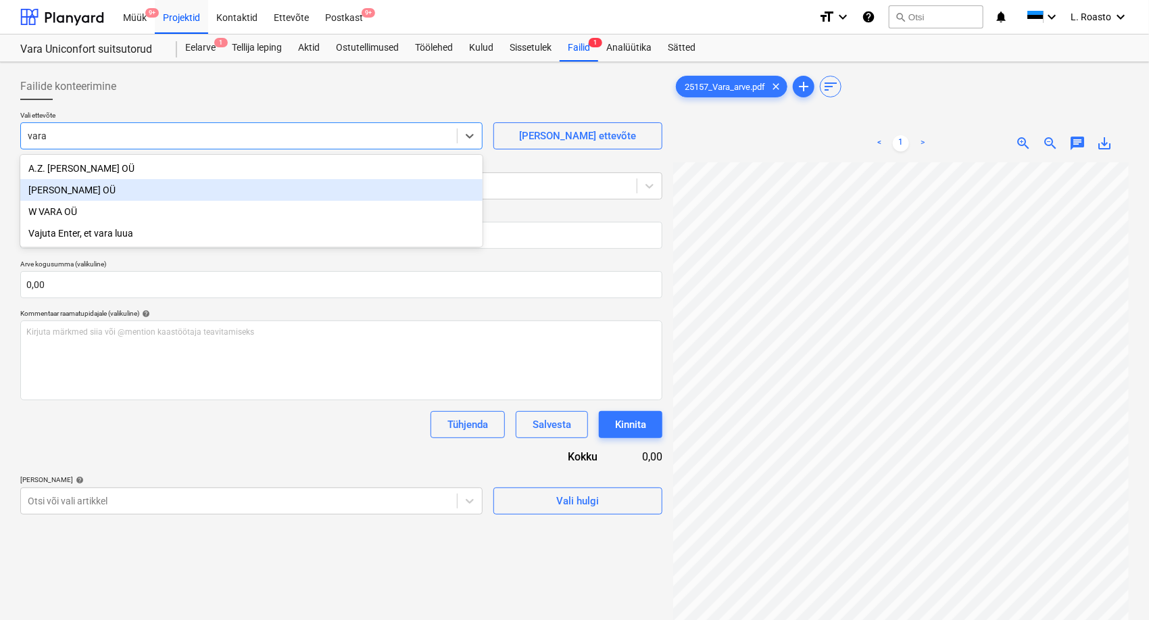
click at [105, 180] on div "[PERSON_NAME] OÜ" at bounding box center [251, 190] width 462 height 22
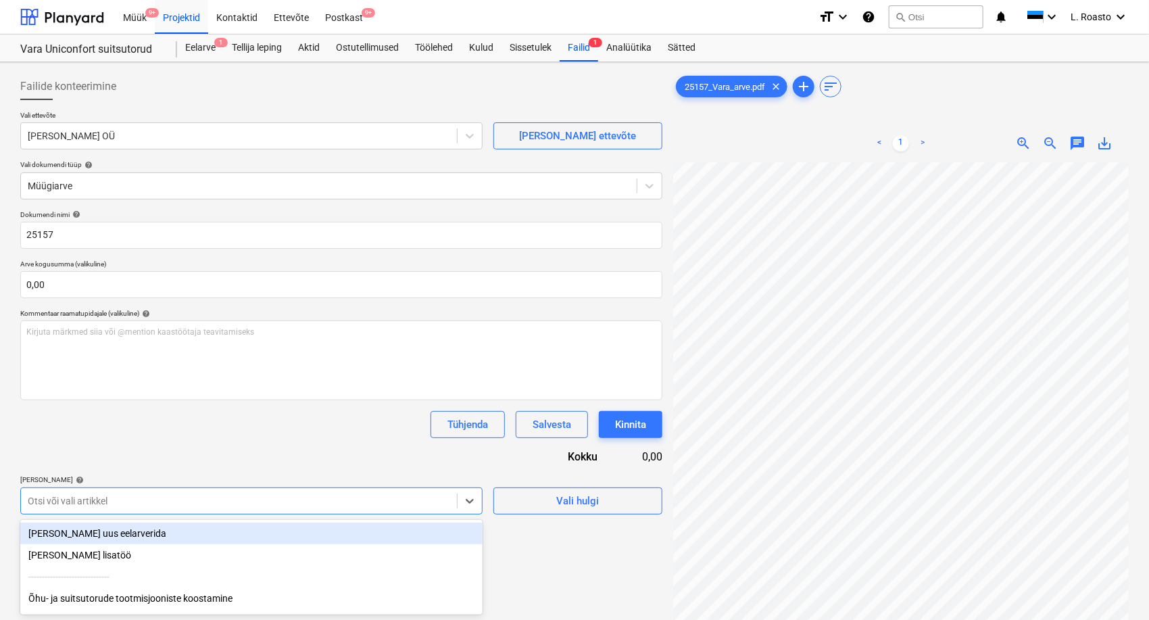
scroll to position [88, 0]
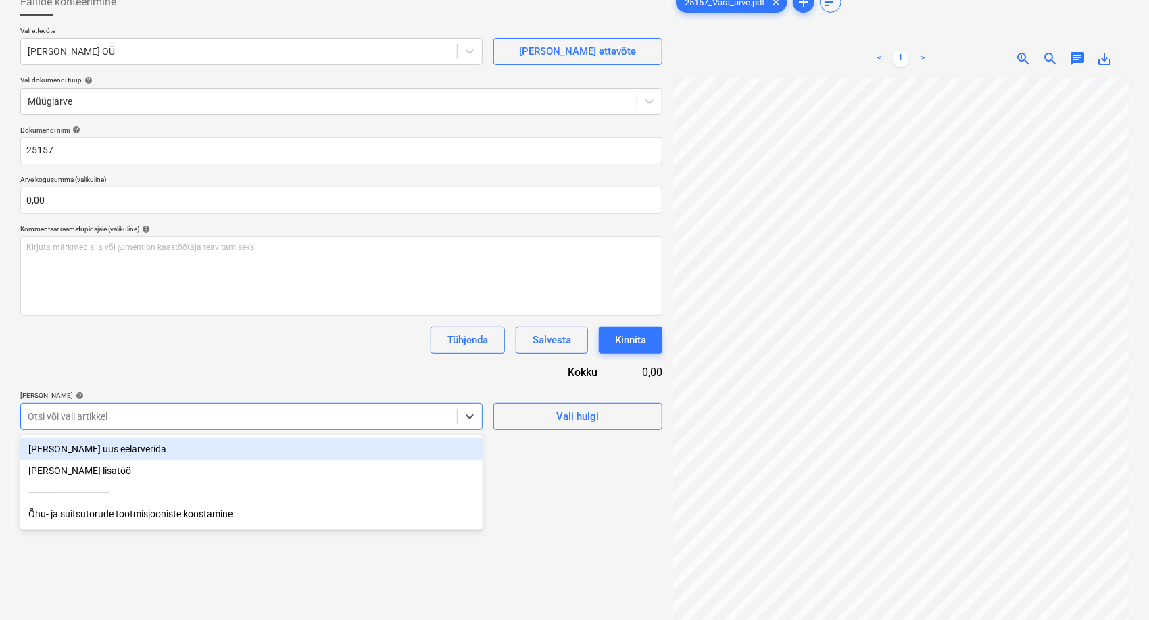
click at [224, 501] on body "Müük 9+ Projektid Kontaktid Ettevõte Postkast 9+ format_size keyboard_arrow_dow…" at bounding box center [574, 226] width 1149 height 620
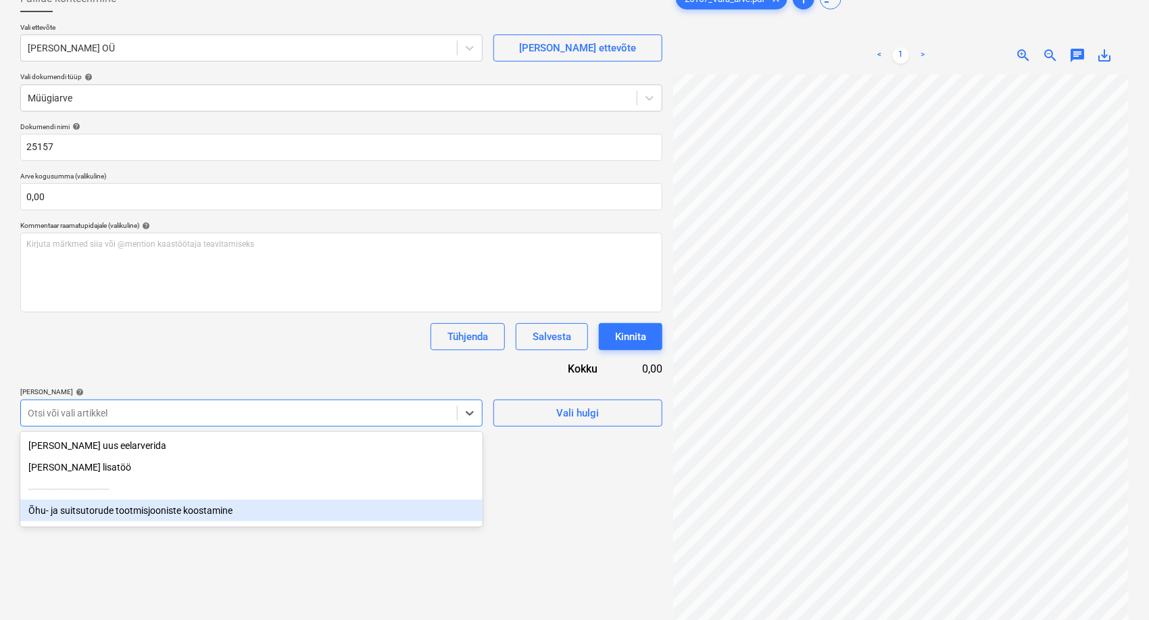
click at [132, 515] on div "Õhu- ja suitsutorude tootmisjooniste koostamine" at bounding box center [251, 510] width 462 height 22
click at [132, 515] on div "Õhu- ja suitsutorude ning kandurite valmistamine" at bounding box center [251, 510] width 462 height 22
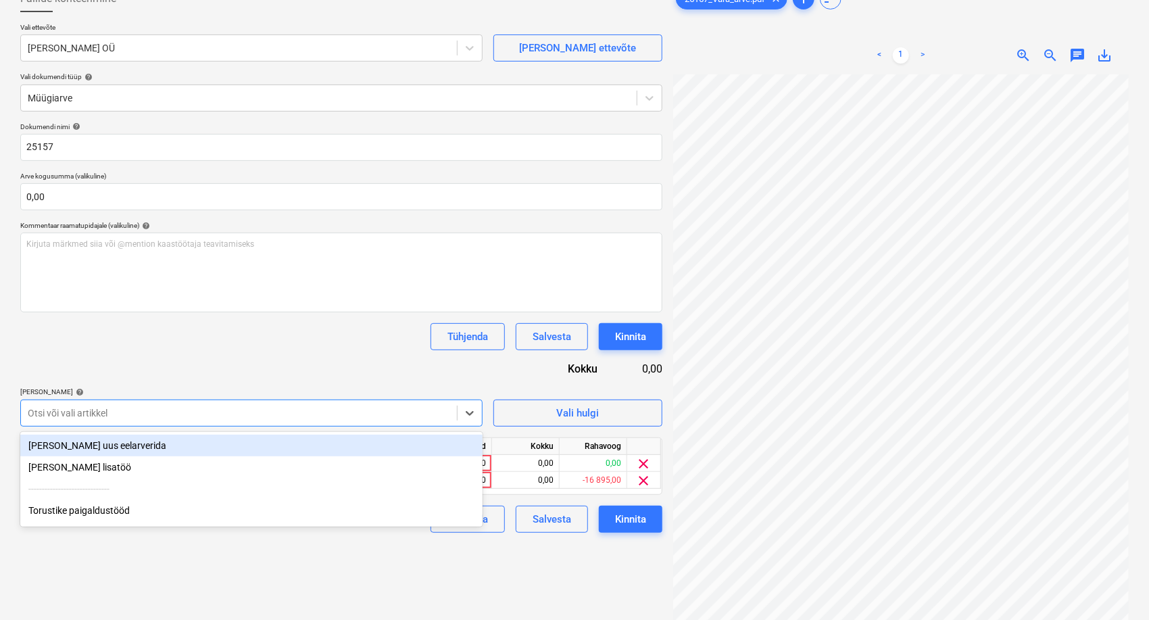
click at [132, 515] on div "Torustike paigaldustööd" at bounding box center [251, 510] width 462 height 22
click at [132, 515] on div "Projektijuhtimine" at bounding box center [251, 510] width 462 height 22
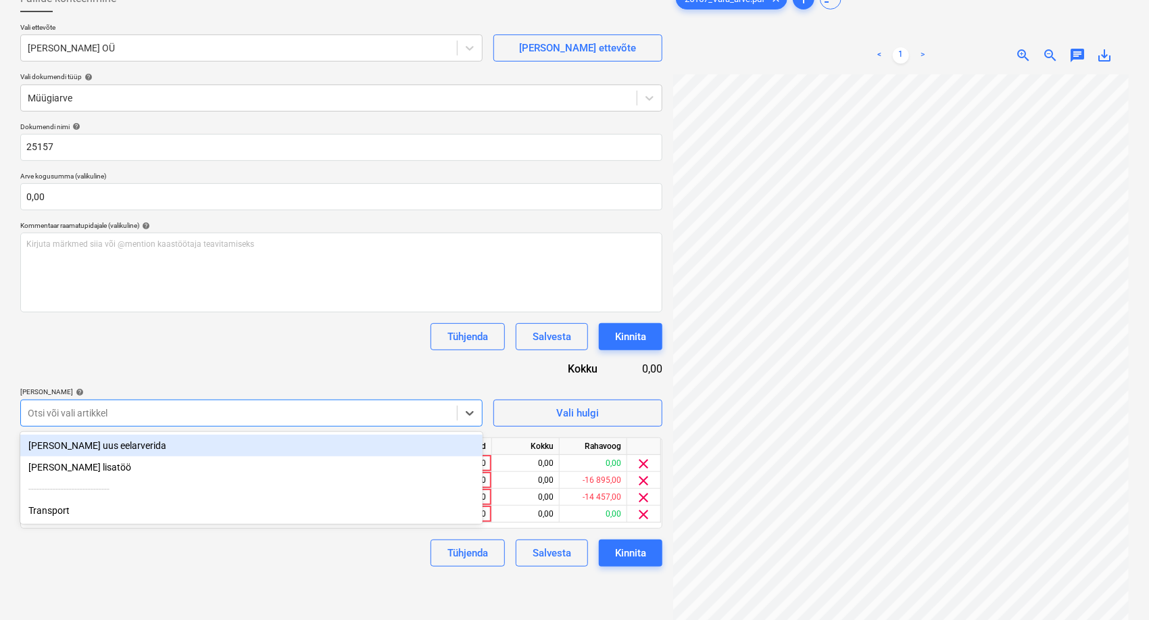
click at [132, 515] on div "Transport" at bounding box center [251, 510] width 462 height 22
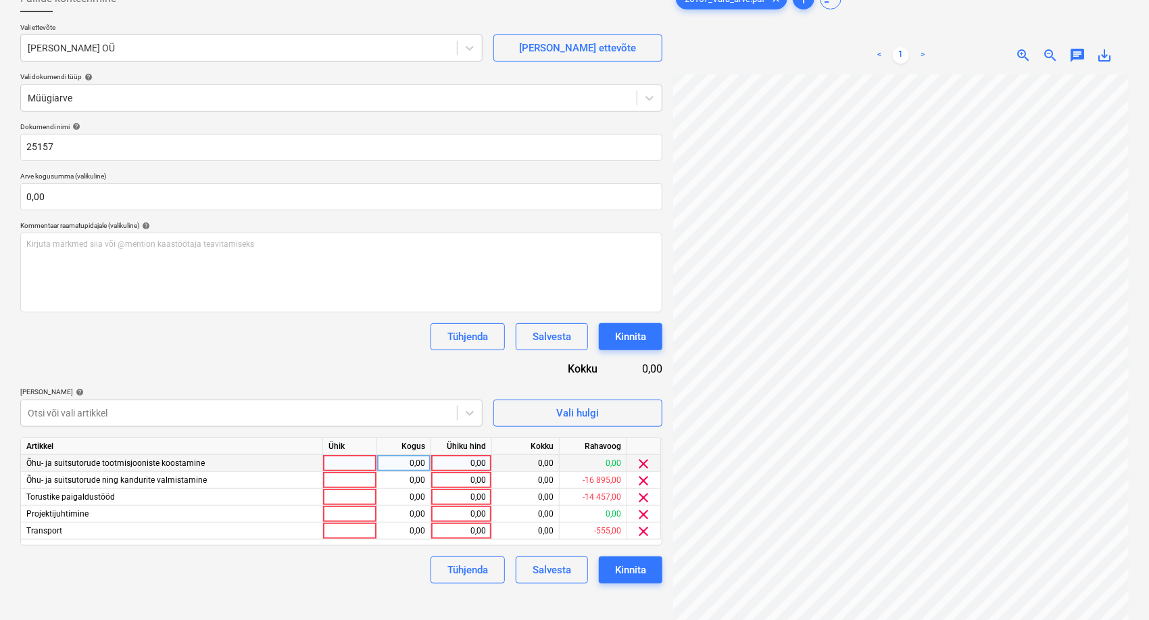
click at [449, 462] on div "0,00" at bounding box center [461, 463] width 49 height 17
type input "700"
type input "208520"
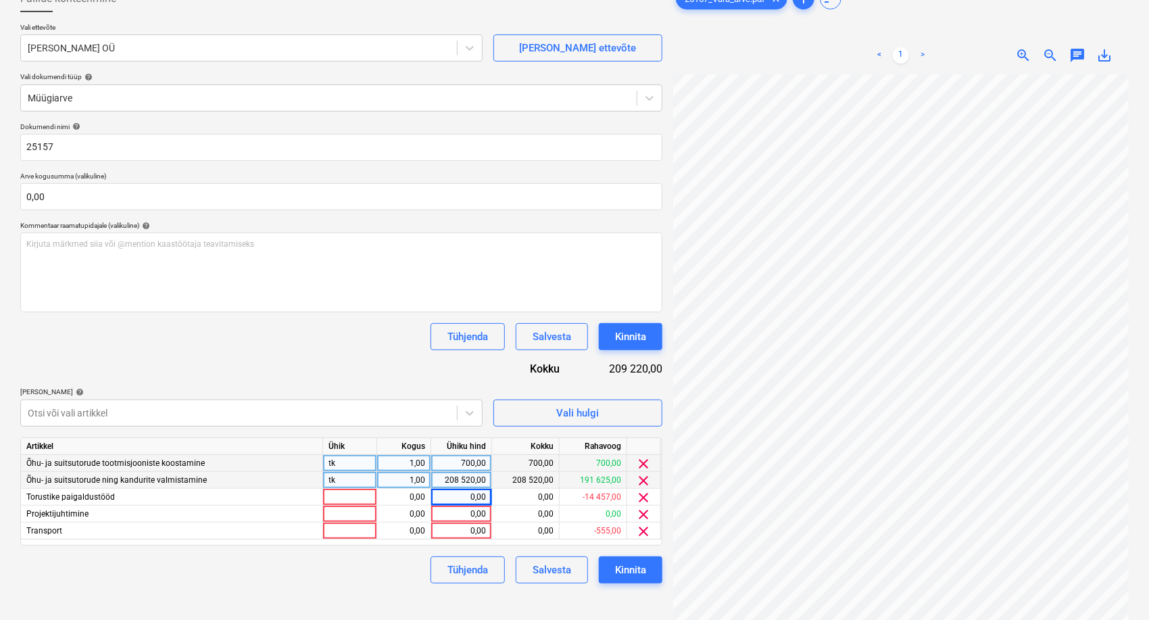
click at [468, 475] on div "208 520,00" at bounding box center [461, 480] width 49 height 17
type input "20820"
type input "12200"
type input "500"
type input "750"
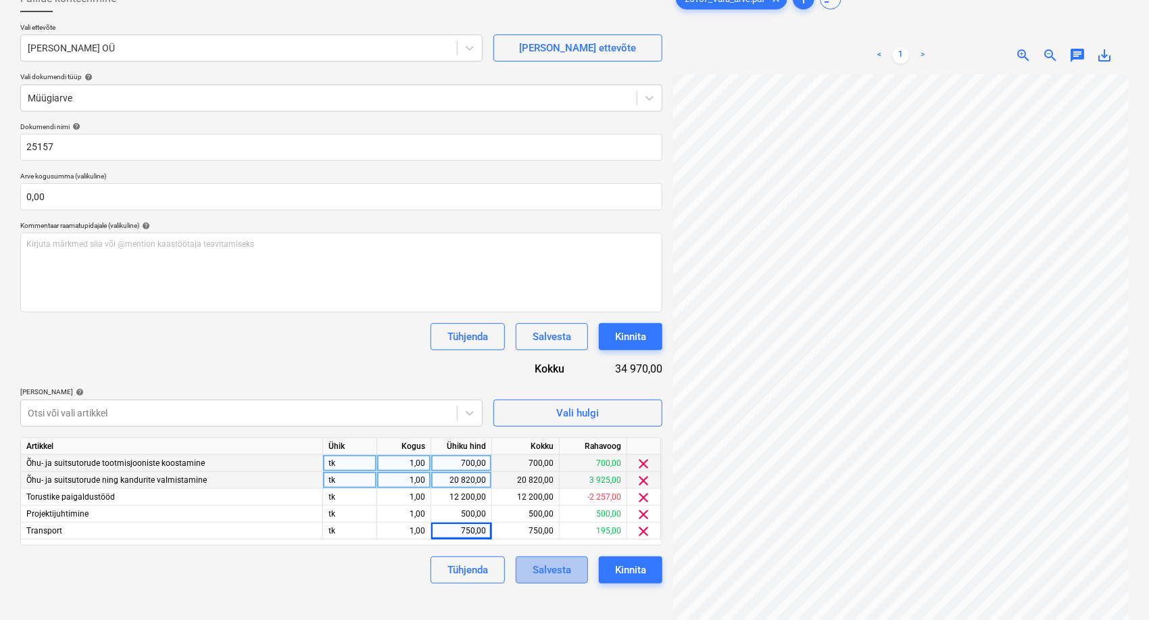
click at [568, 571] on div "Salvesta" at bounding box center [551, 570] width 39 height 18
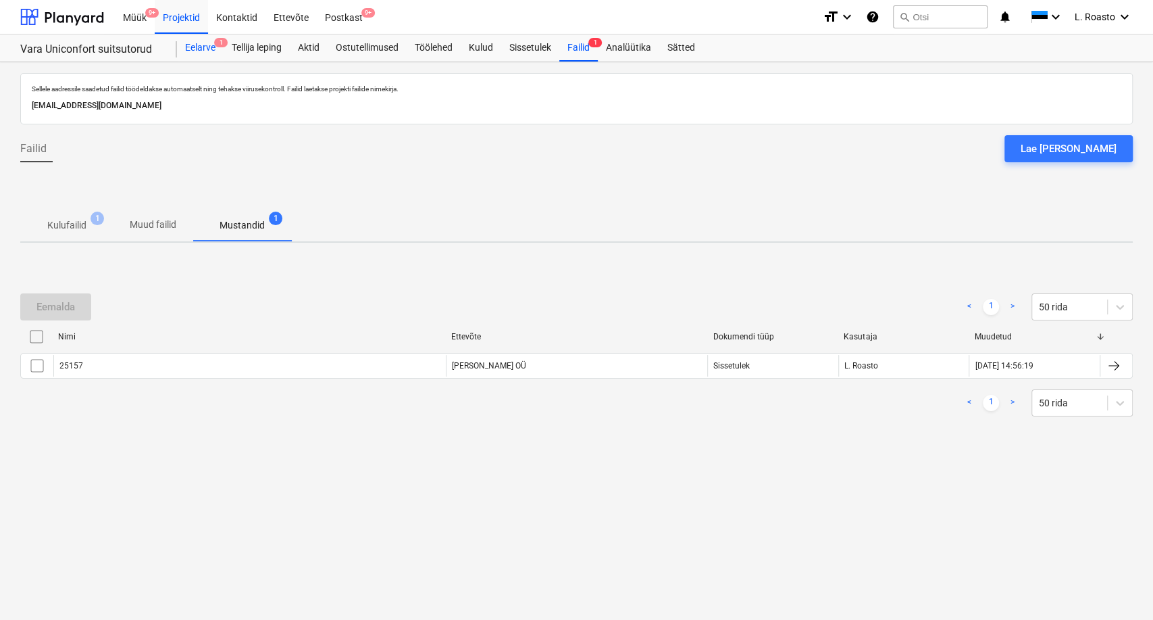
click at [191, 45] on div "Eelarve 1" at bounding box center [200, 47] width 47 height 27
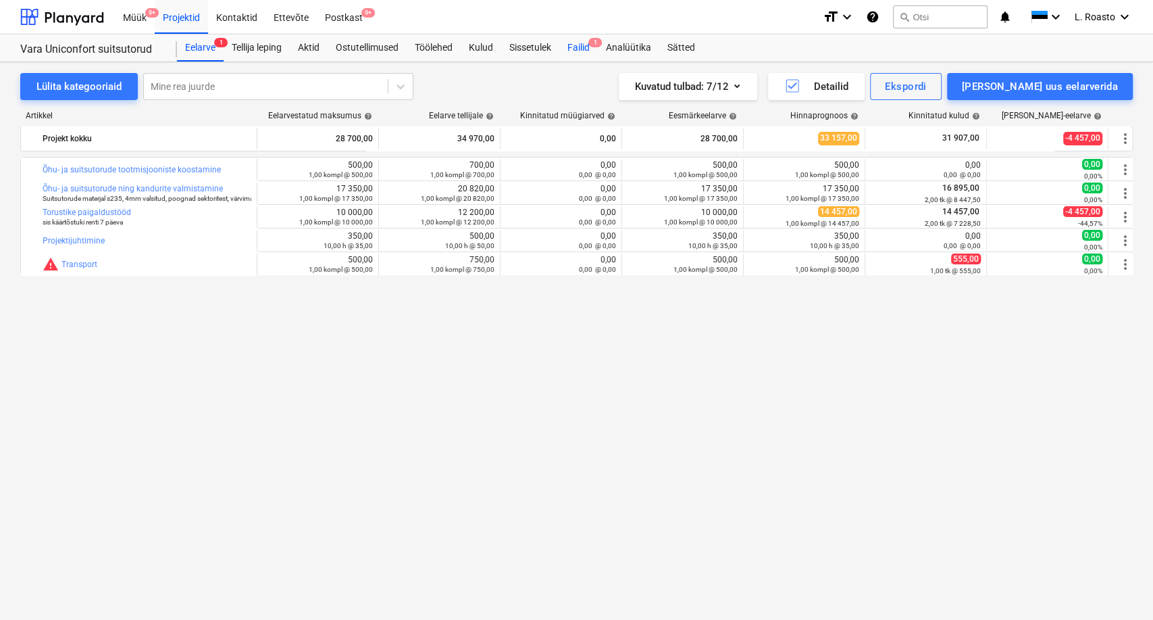
click at [590, 52] on div "Failid 1" at bounding box center [578, 47] width 39 height 27
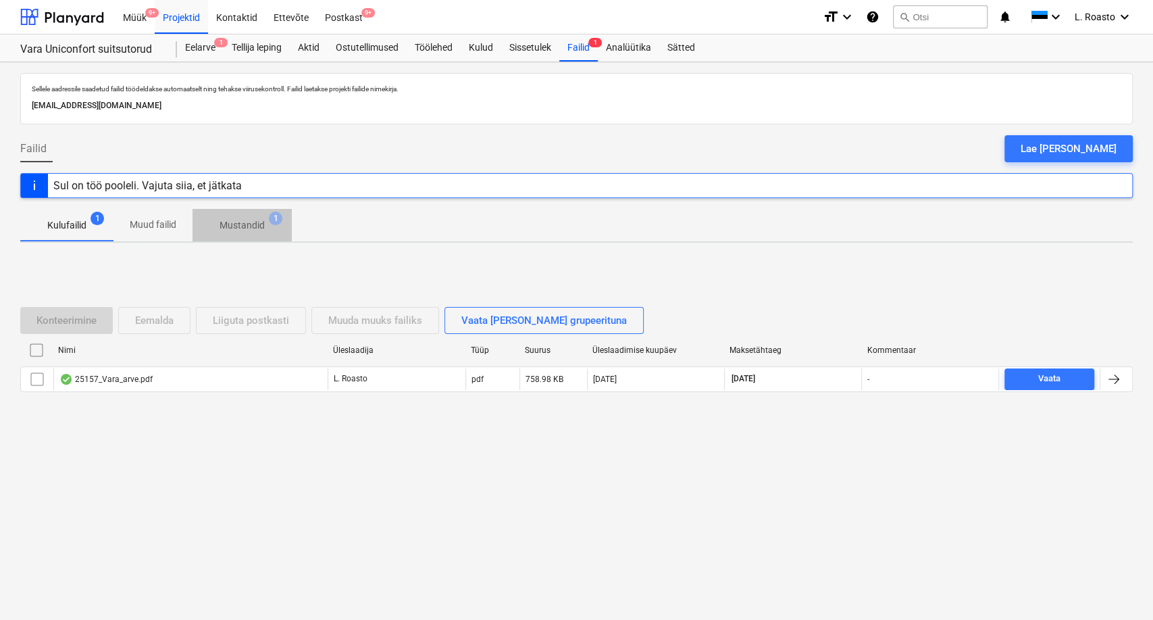
click at [255, 239] on button "Mustandid 1" at bounding box center [242, 225] width 99 height 32
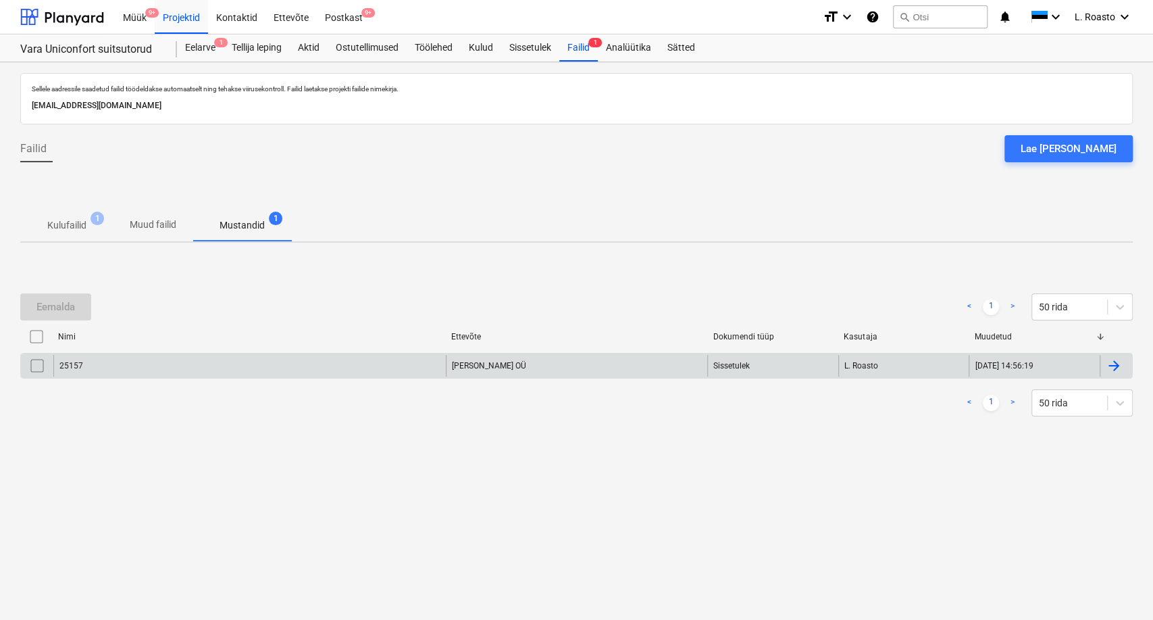
click at [1116, 364] on div at bounding box center [1114, 365] width 16 height 16
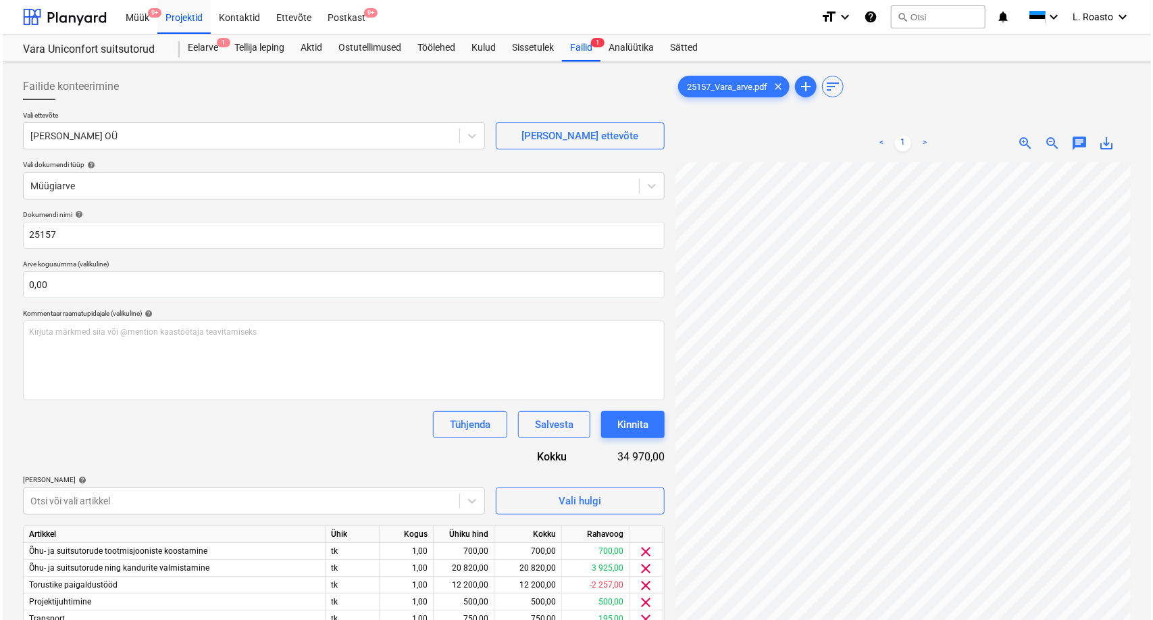
scroll to position [135, 0]
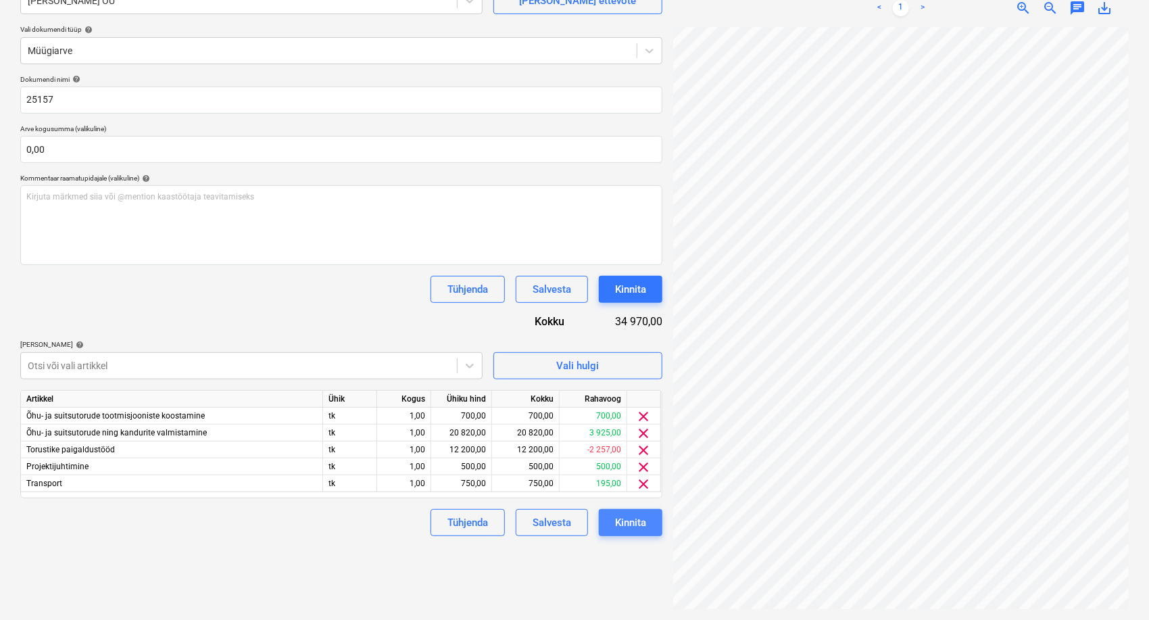
click at [650, 530] on button "Kinnita" at bounding box center [631, 522] width 64 height 27
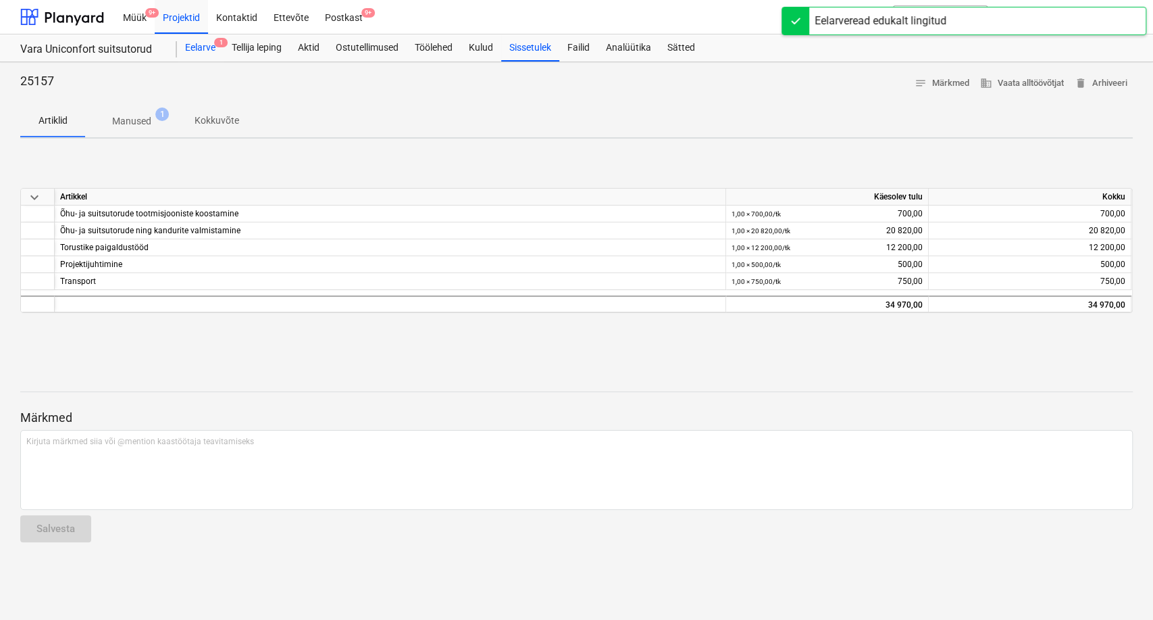
click at [200, 48] on div "Eelarve 1" at bounding box center [200, 47] width 47 height 27
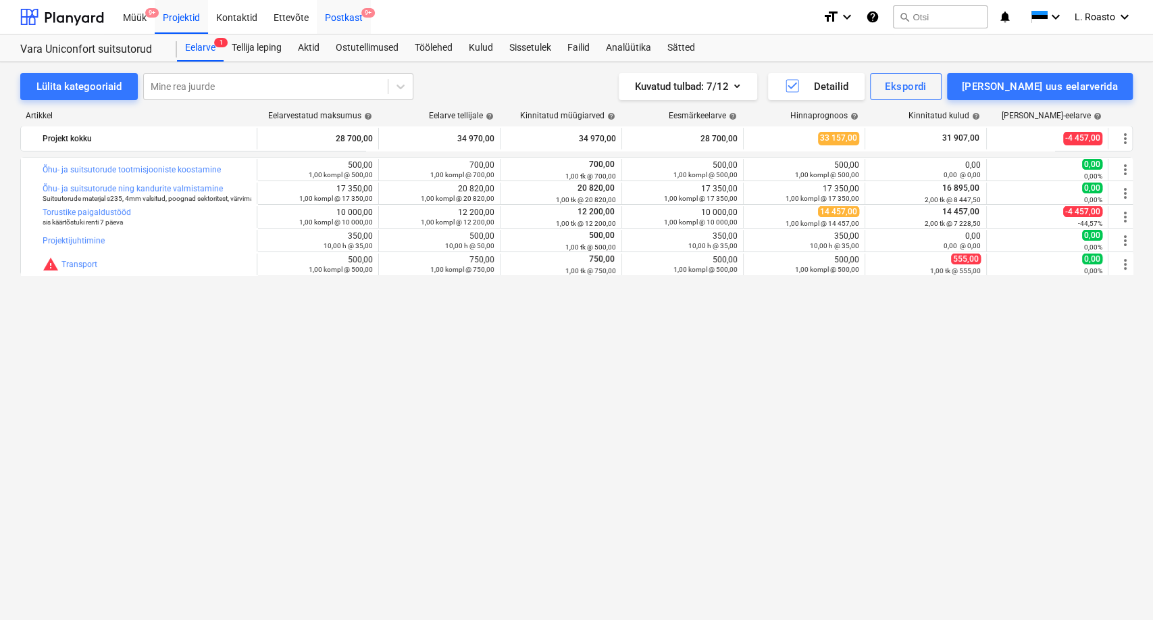
click at [343, 17] on div "Postkast 9+" at bounding box center [344, 16] width 54 height 34
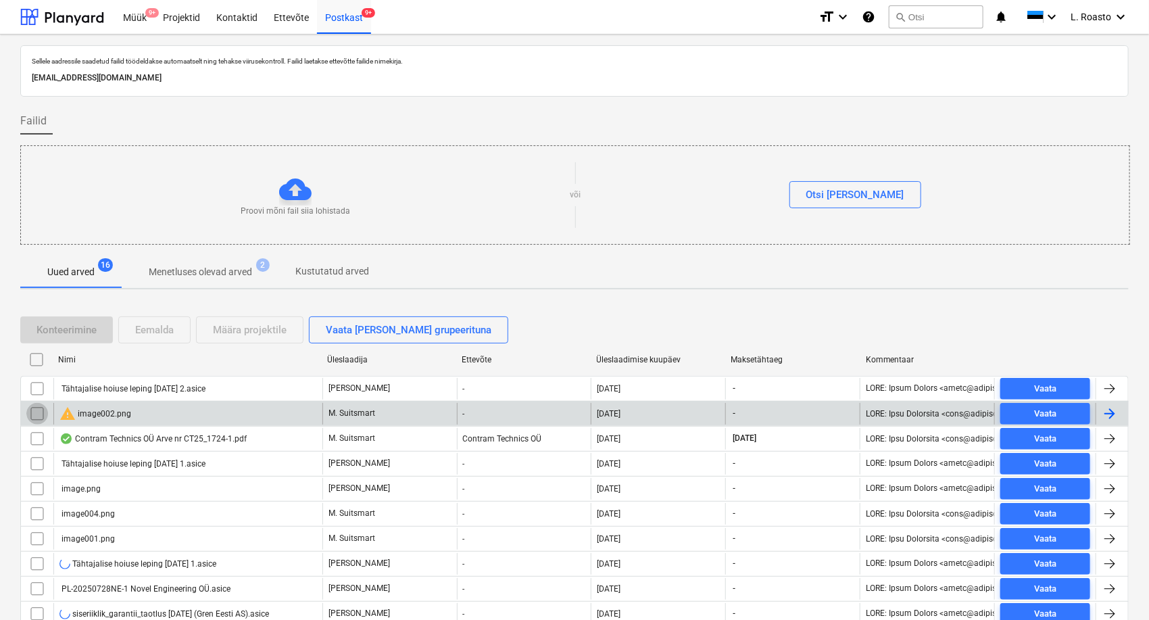
click at [38, 418] on input "checkbox" at bounding box center [37, 414] width 22 height 22
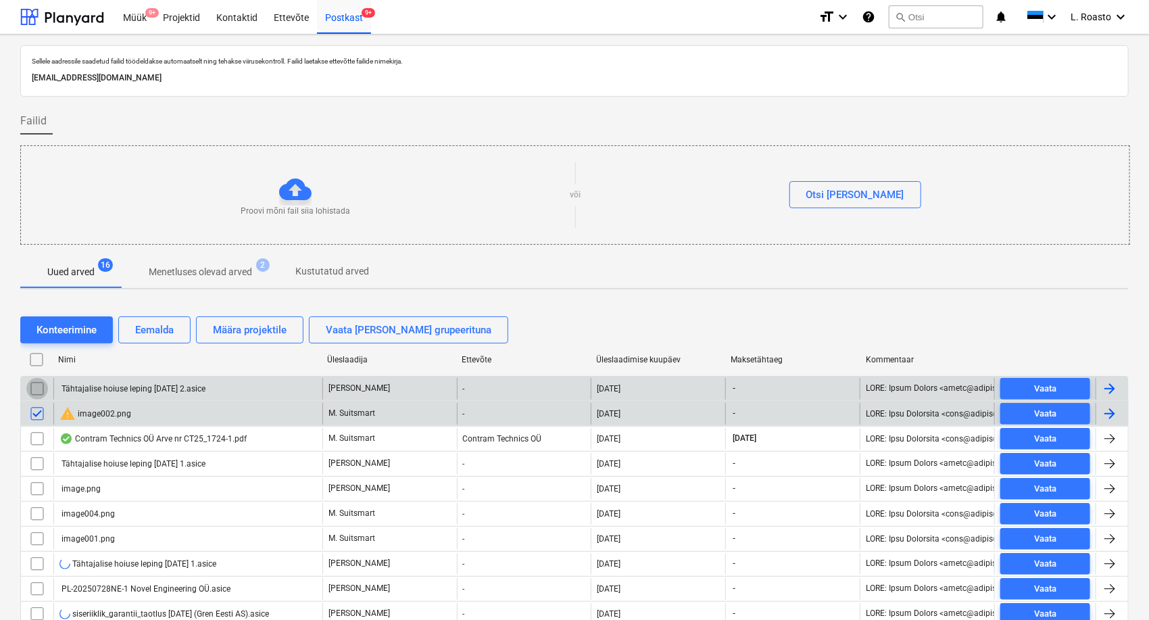
click at [34, 391] on input "checkbox" at bounding box center [37, 389] width 22 height 22
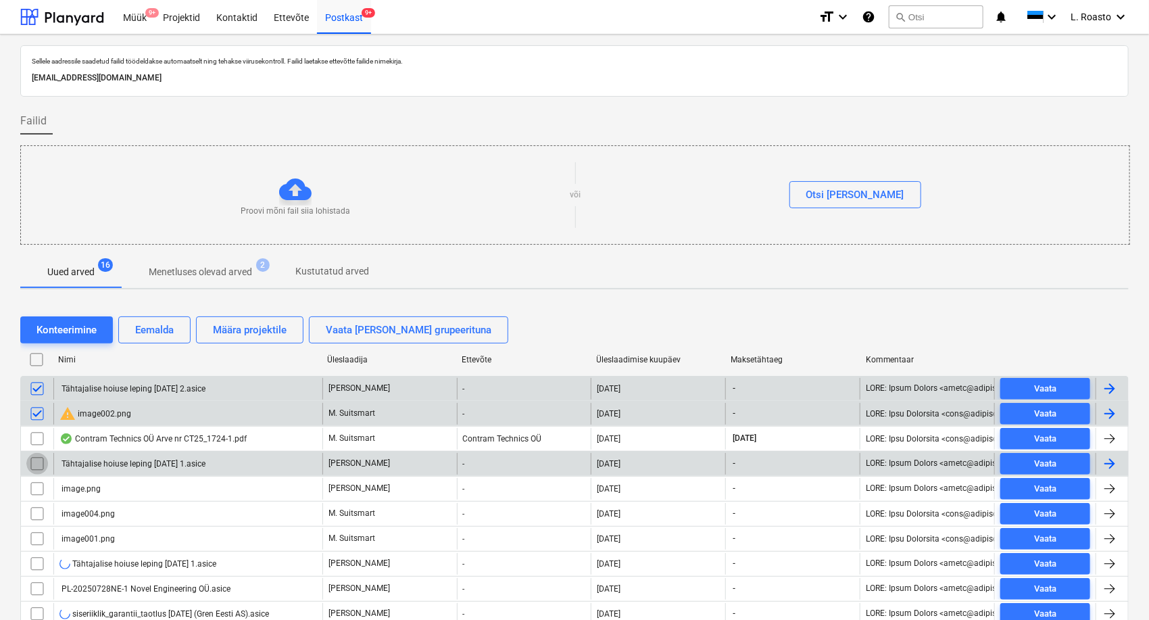
click at [32, 462] on input "checkbox" at bounding box center [37, 464] width 22 height 22
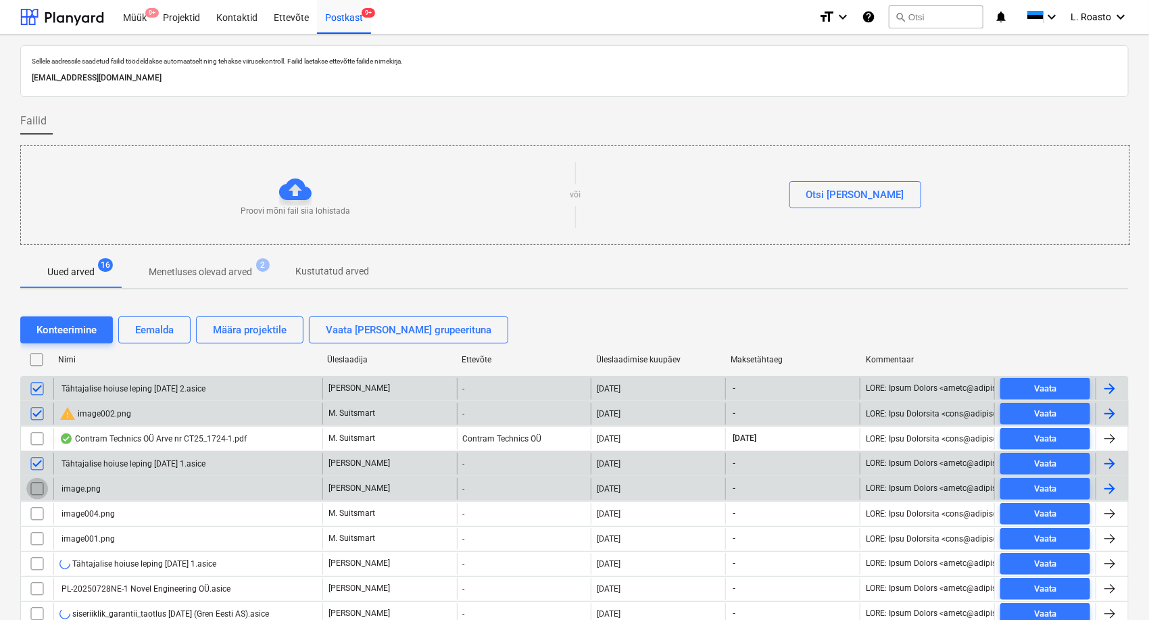
click at [35, 487] on input "checkbox" at bounding box center [37, 489] width 22 height 22
click at [153, 328] on div "Eemalda" at bounding box center [154, 330] width 39 height 18
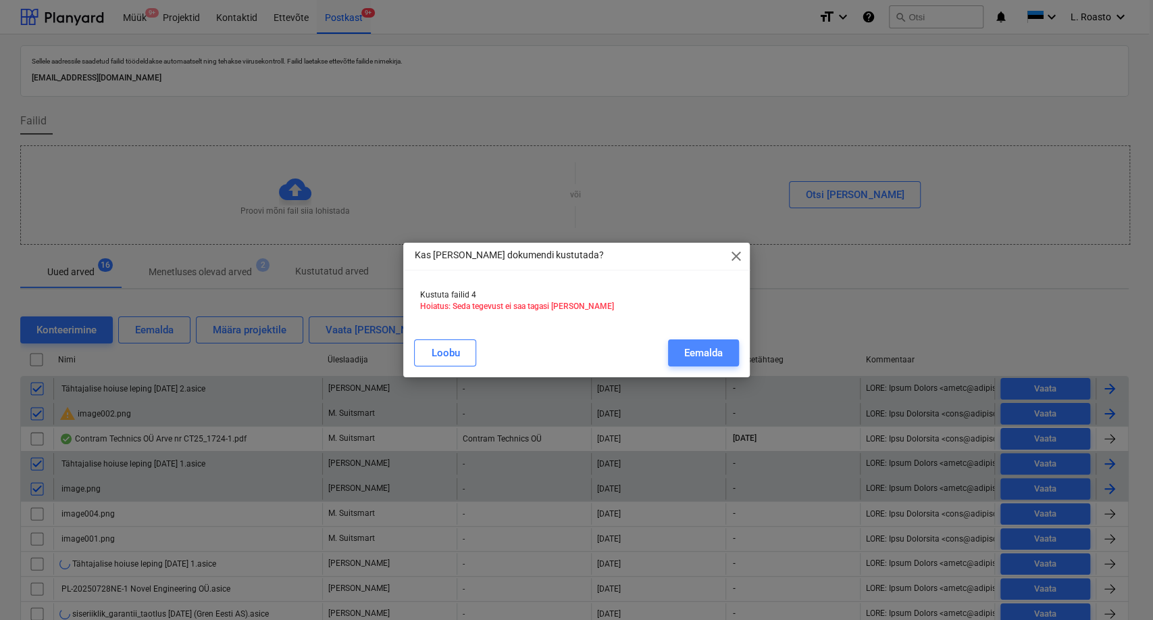
click at [707, 347] on div "Eemalda" at bounding box center [703, 353] width 39 height 18
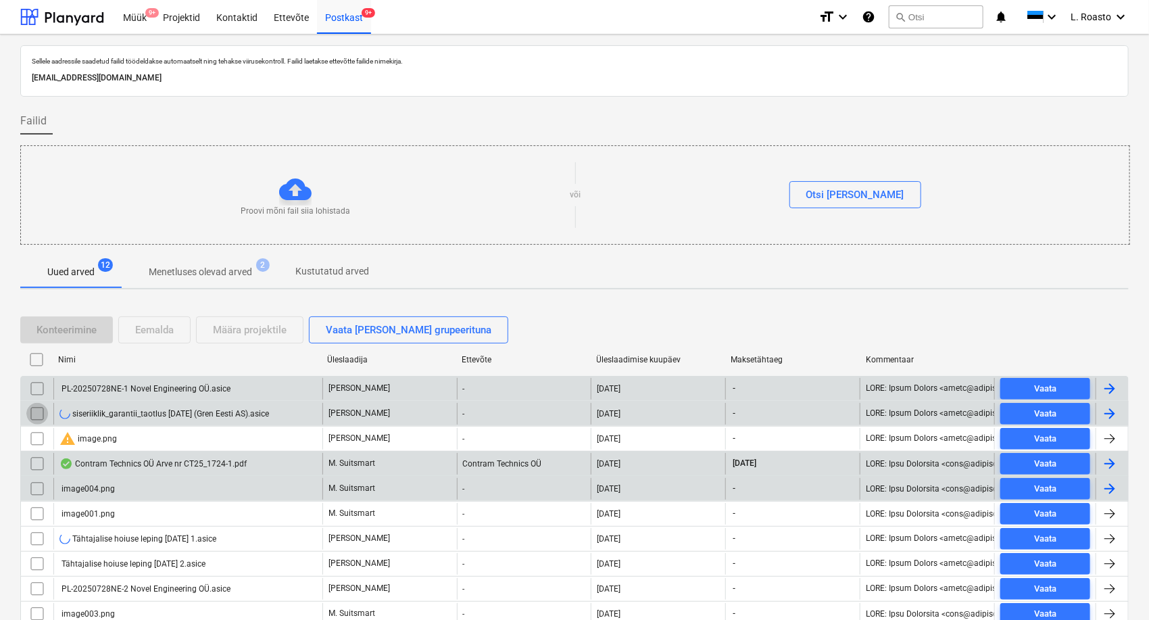
click at [39, 411] on input "checkbox" at bounding box center [37, 414] width 22 height 22
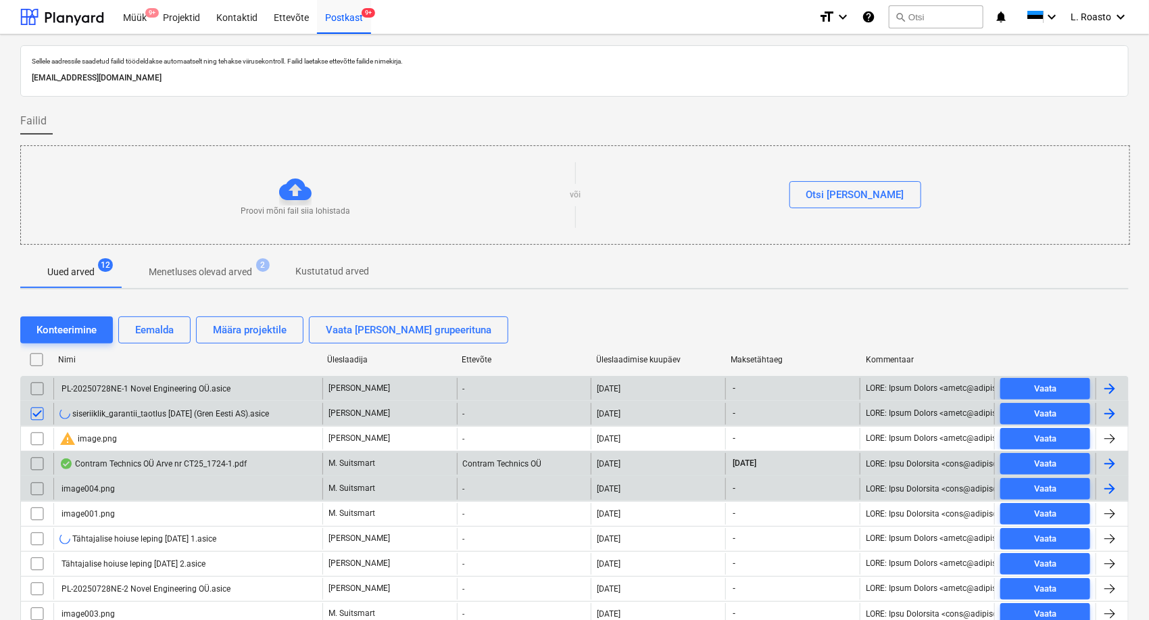
click at [38, 389] on input "checkbox" at bounding box center [37, 389] width 22 height 22
click at [167, 333] on div "Eemalda" at bounding box center [154, 330] width 39 height 18
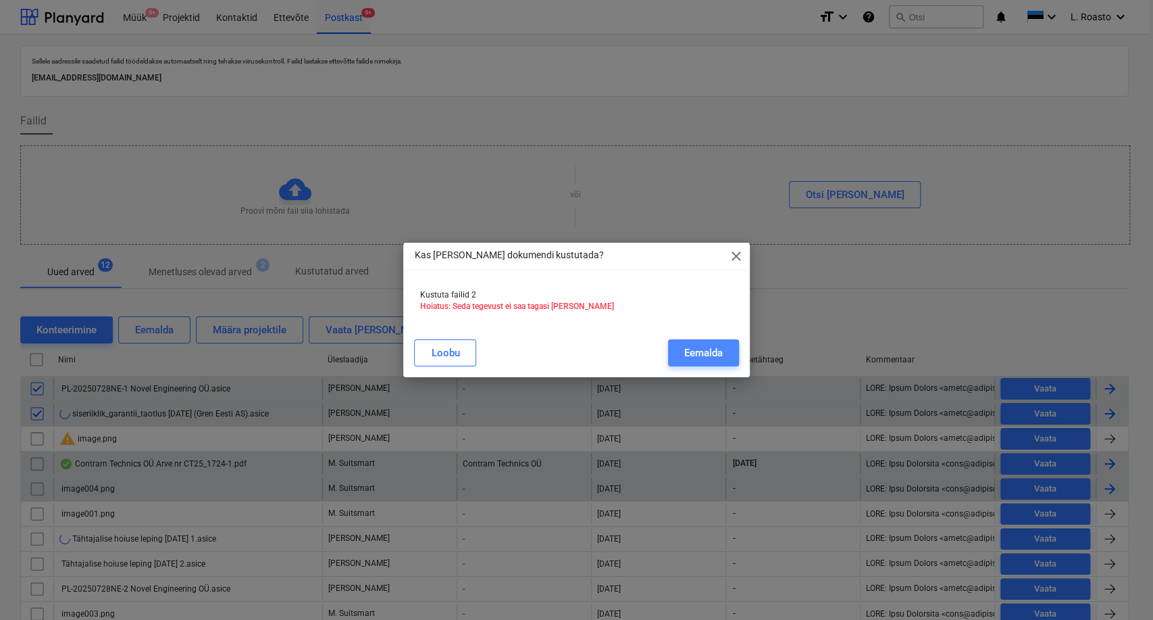
click at [703, 344] on div "Eemalda" at bounding box center [703, 353] width 39 height 18
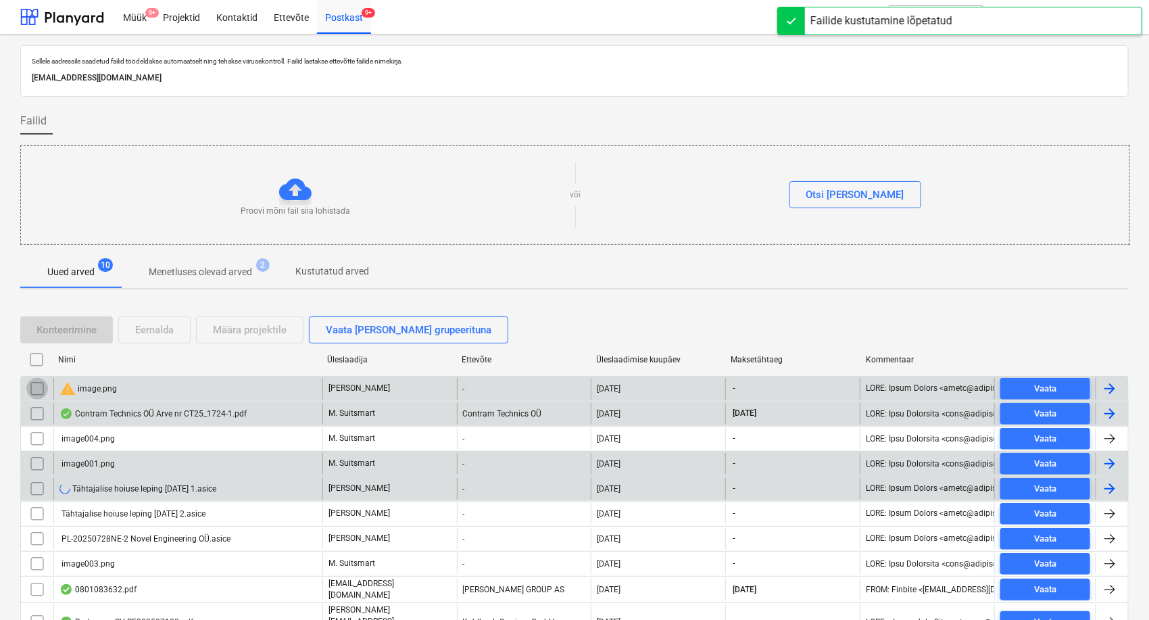
click at [31, 389] on input "checkbox" at bounding box center [37, 389] width 22 height 22
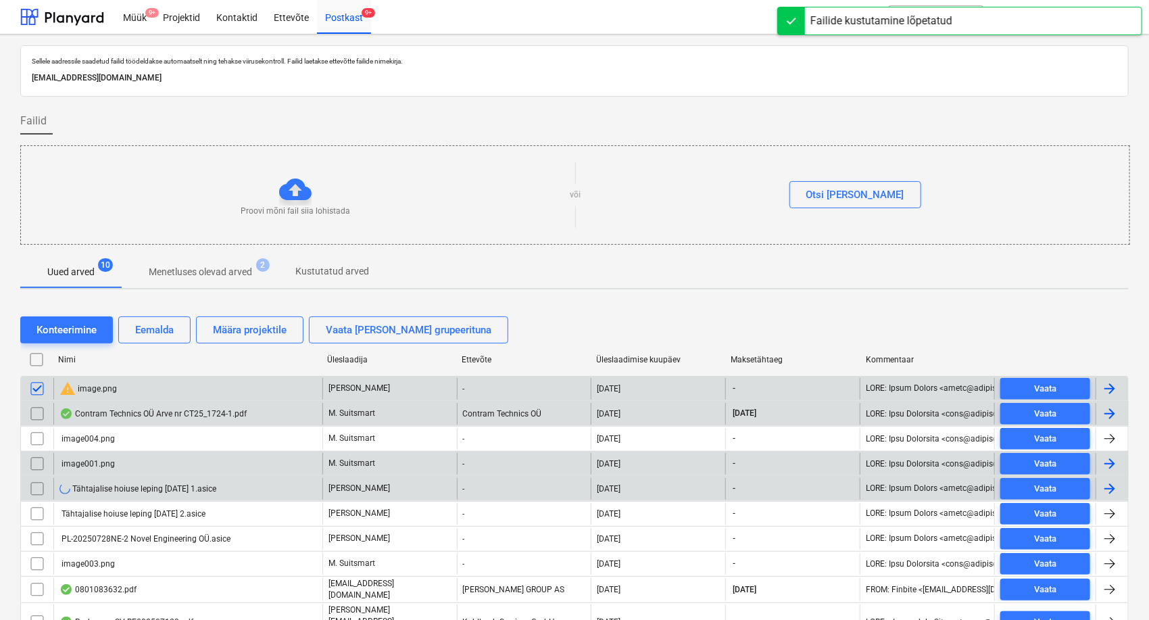
click at [36, 434] on input "checkbox" at bounding box center [37, 439] width 22 height 22
click at [36, 466] on input "checkbox" at bounding box center [37, 464] width 22 height 22
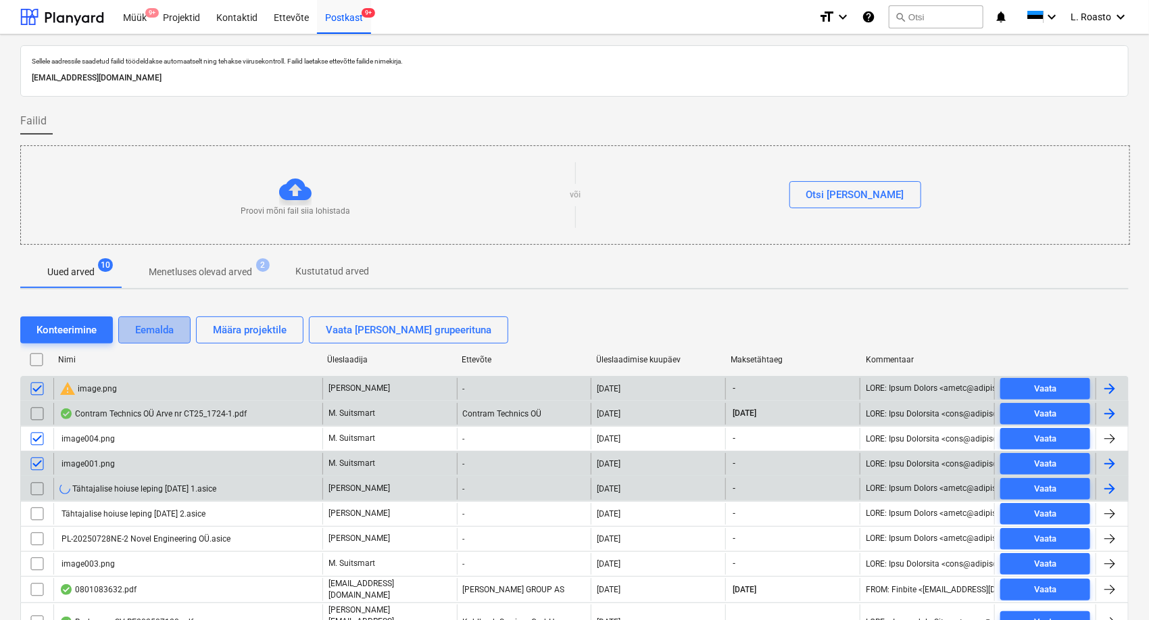
click at [158, 336] on div "Eemalda" at bounding box center [154, 330] width 39 height 18
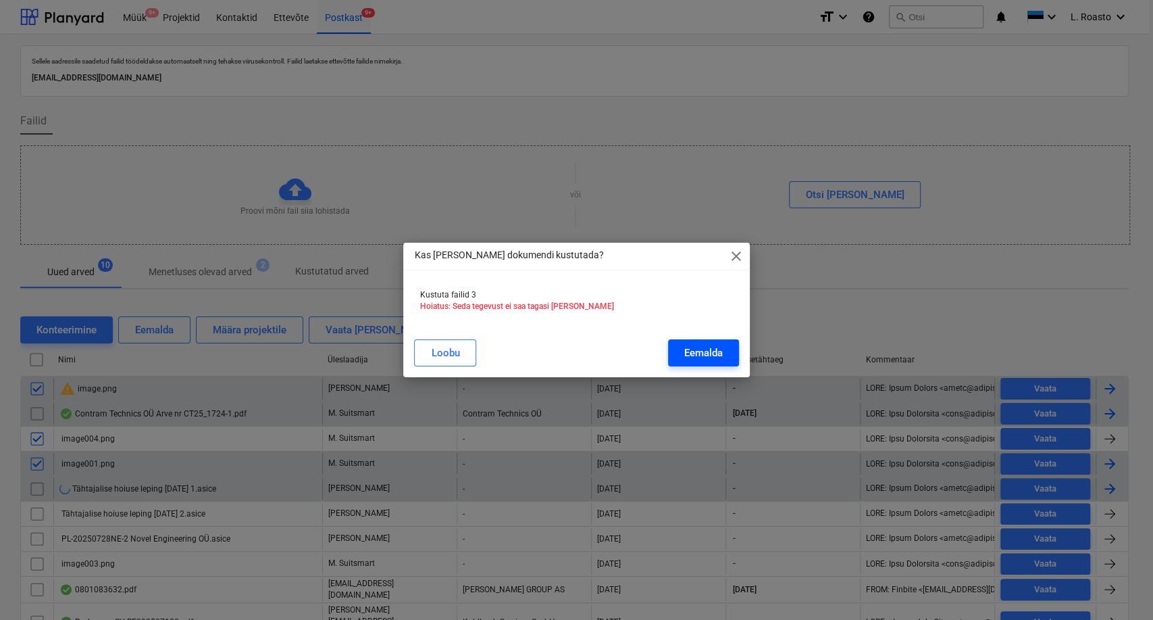
click at [714, 355] on div "Eemalda" at bounding box center [703, 353] width 39 height 18
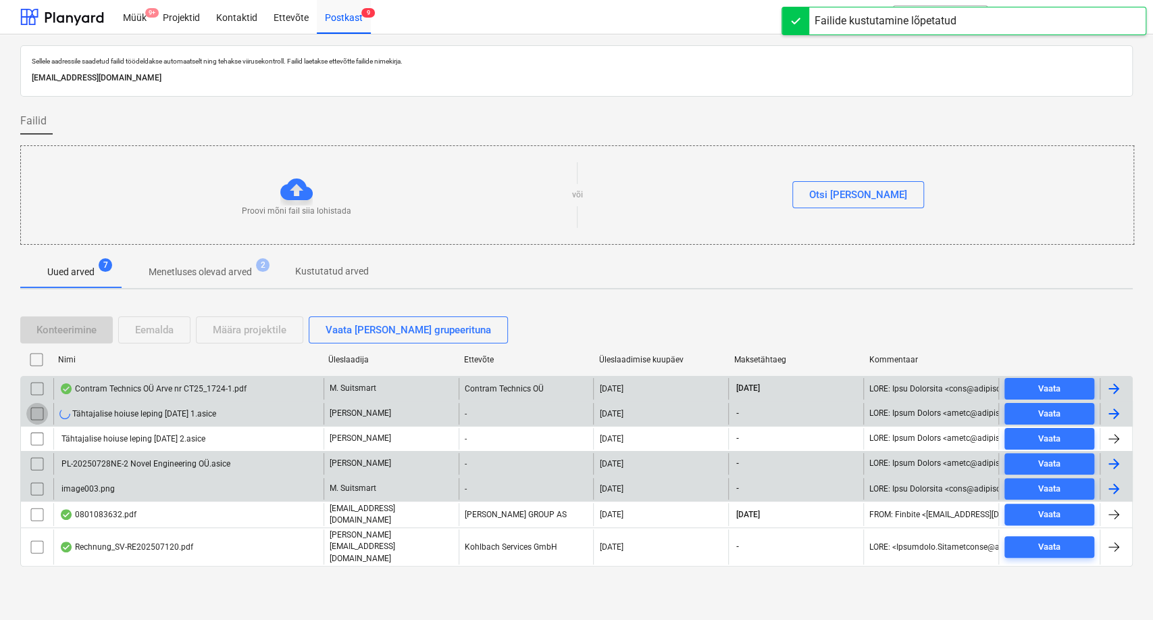
click at [34, 413] on input "checkbox" at bounding box center [37, 414] width 22 height 22
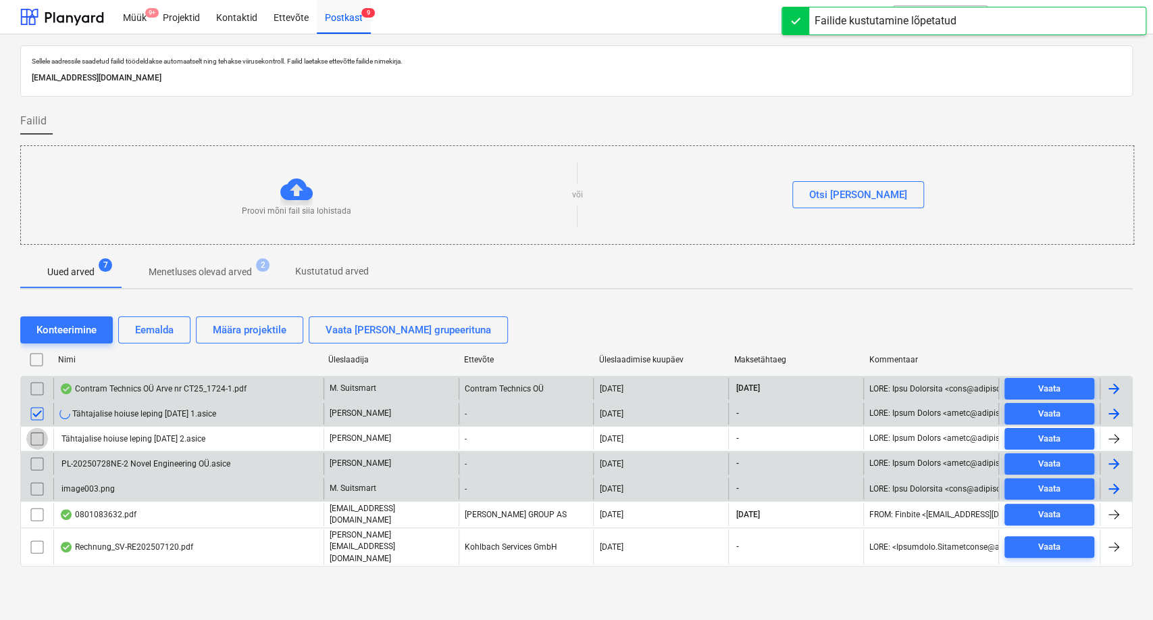
click at [34, 434] on input "checkbox" at bounding box center [37, 439] width 22 height 22
click at [36, 464] on input "checkbox" at bounding box center [37, 464] width 22 height 22
click at [37, 485] on input "checkbox" at bounding box center [37, 489] width 22 height 22
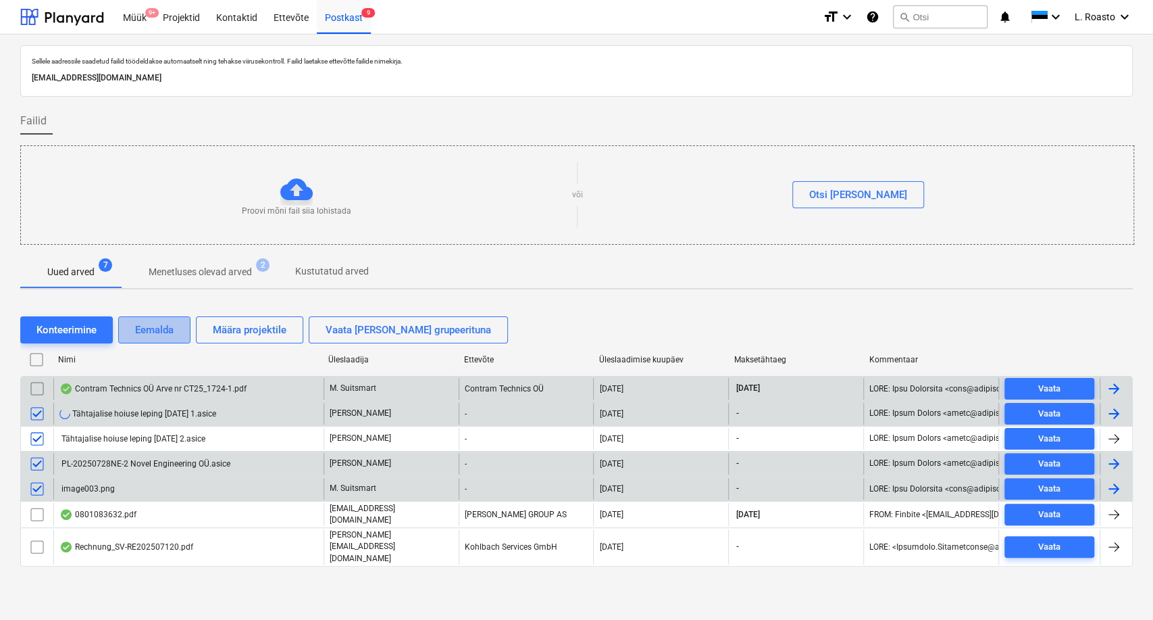
click at [159, 317] on button "Eemalda" at bounding box center [154, 329] width 72 height 27
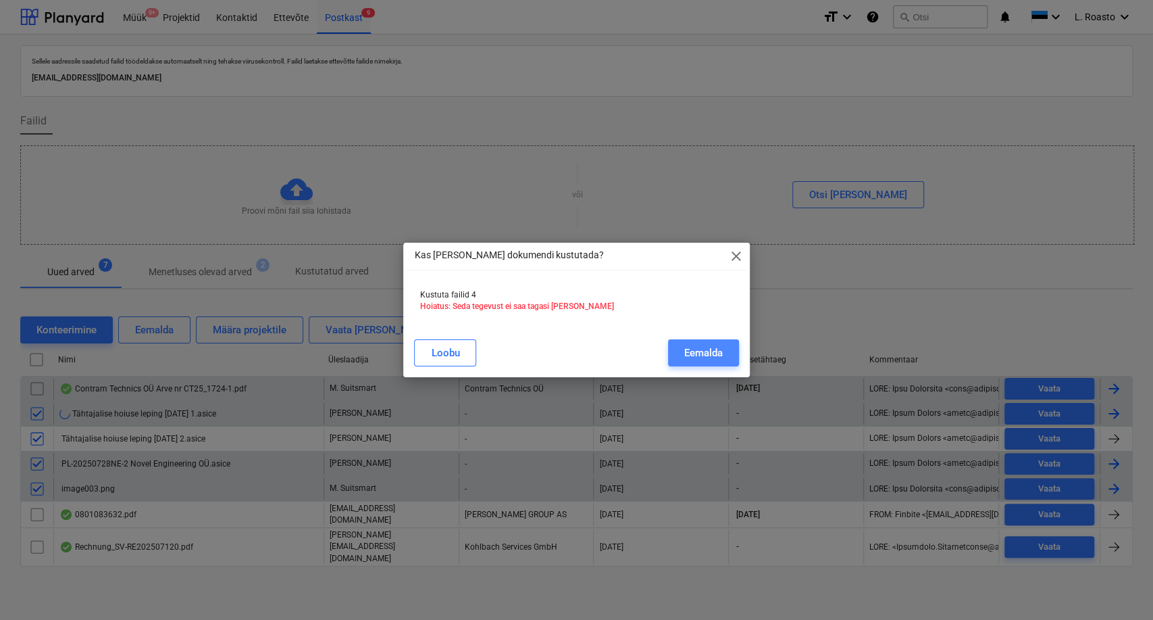
click at [707, 345] on div "Eemalda" at bounding box center [703, 353] width 39 height 18
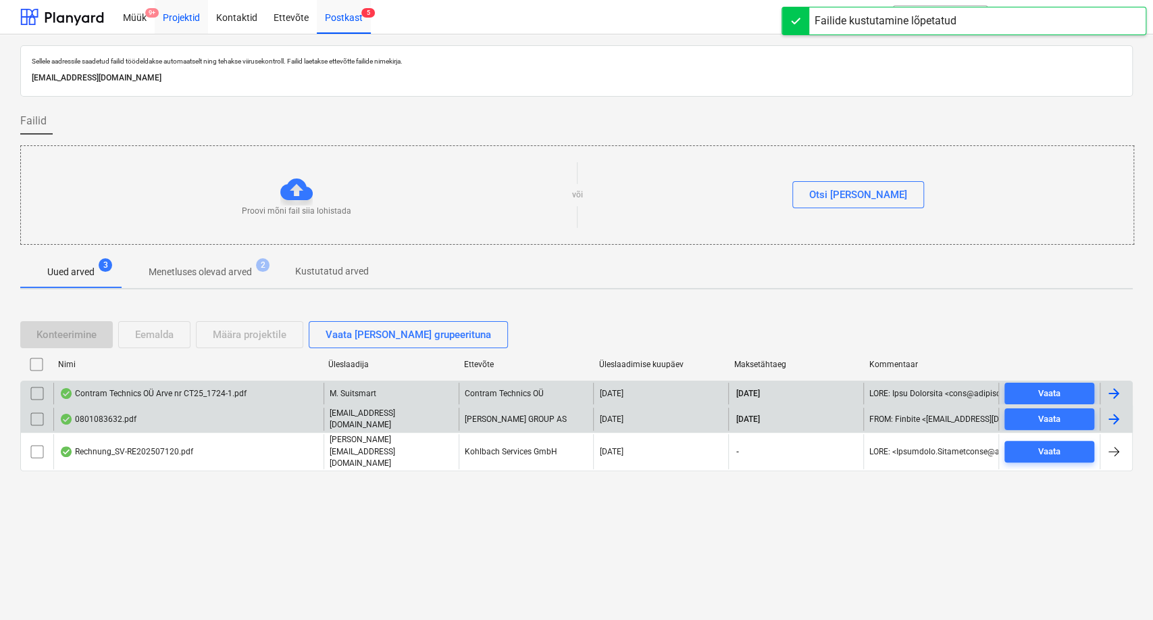
click at [193, 15] on div "Projektid" at bounding box center [181, 16] width 53 height 34
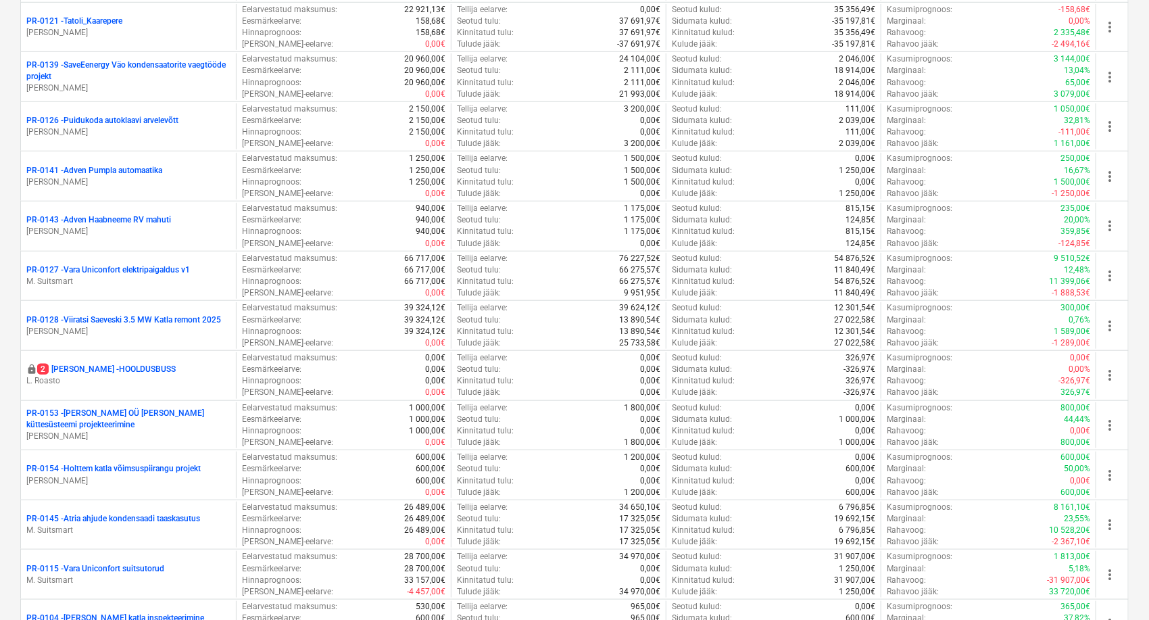
scroll to position [660, 0]
